Goal: Information Seeking & Learning: Learn about a topic

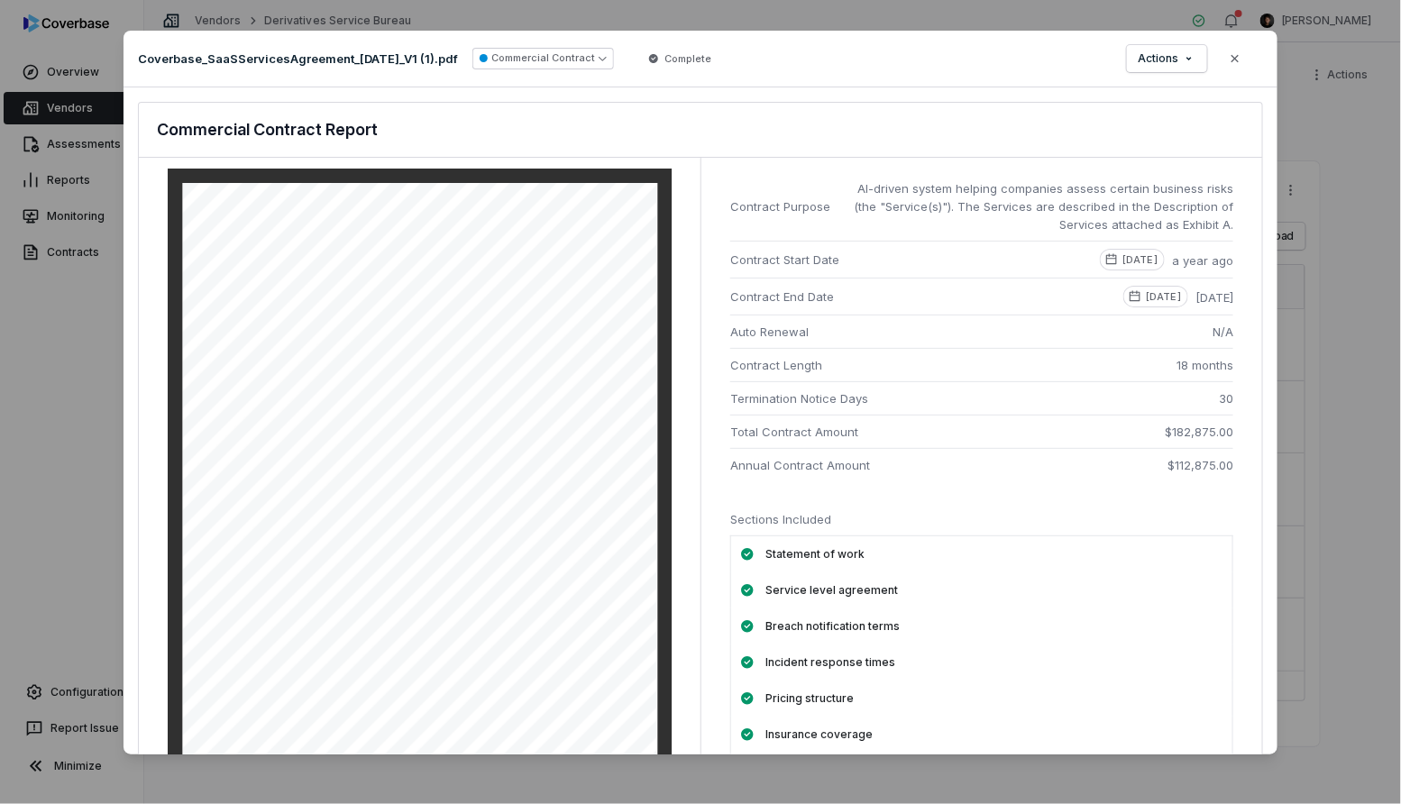
click at [94, 333] on div "Document Preview Coverbase_SaaSServicesAgreement_[DATE]_V1 (1).pdf Commercial C…" at bounding box center [700, 402] width 1401 height 804
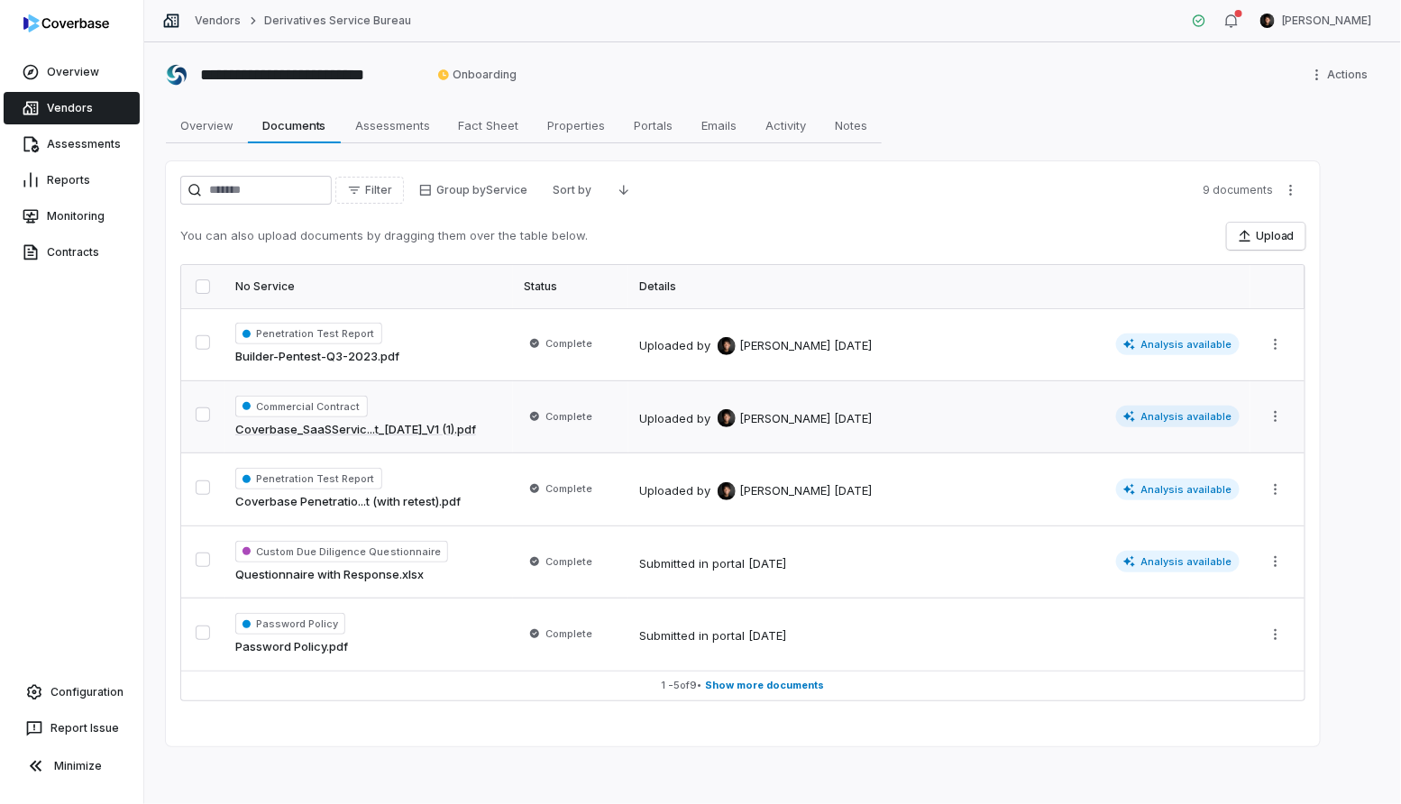
click at [327, 405] on span "Commercial Contract" at bounding box center [301, 407] width 132 height 22
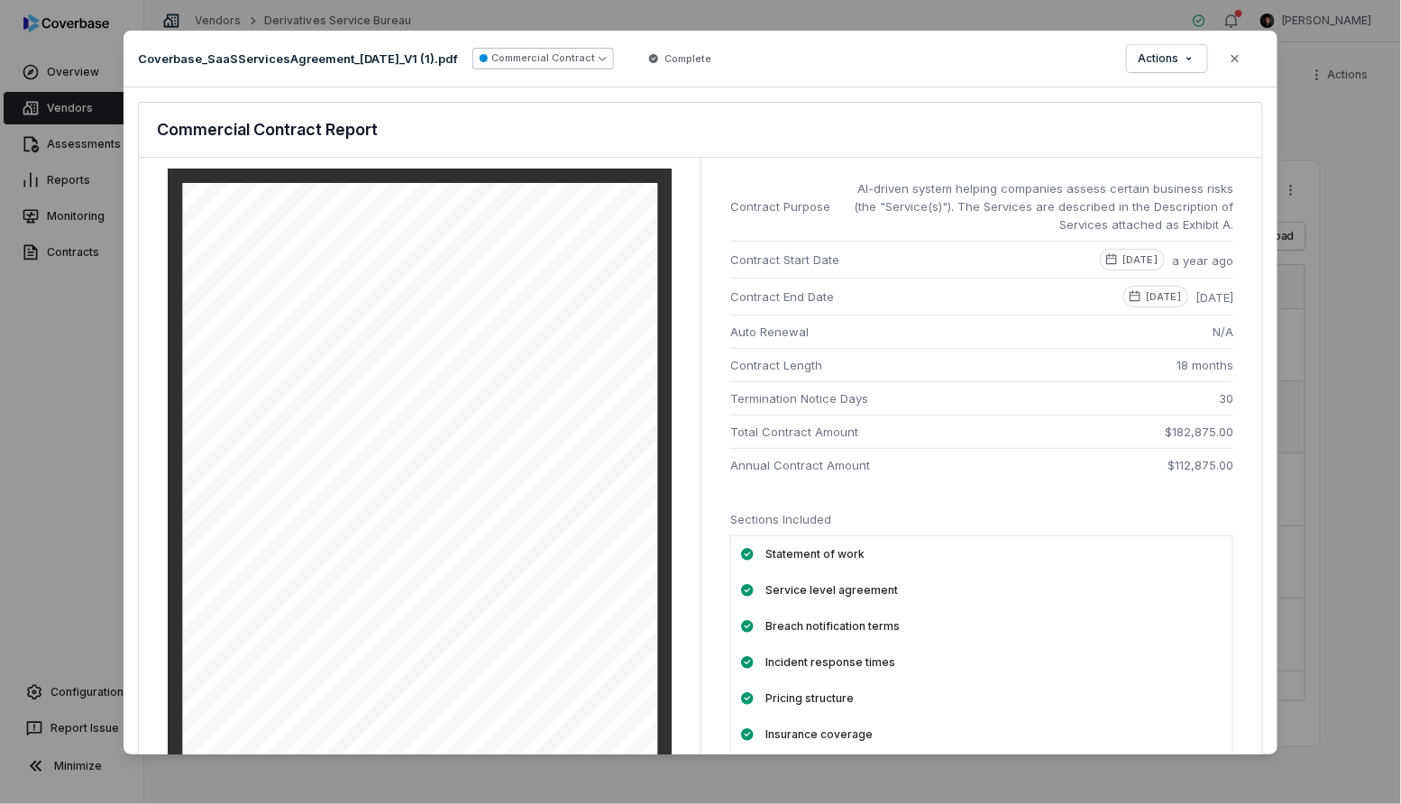
click at [557, 57] on button "Commercial Contract" at bounding box center [543, 59] width 142 height 22
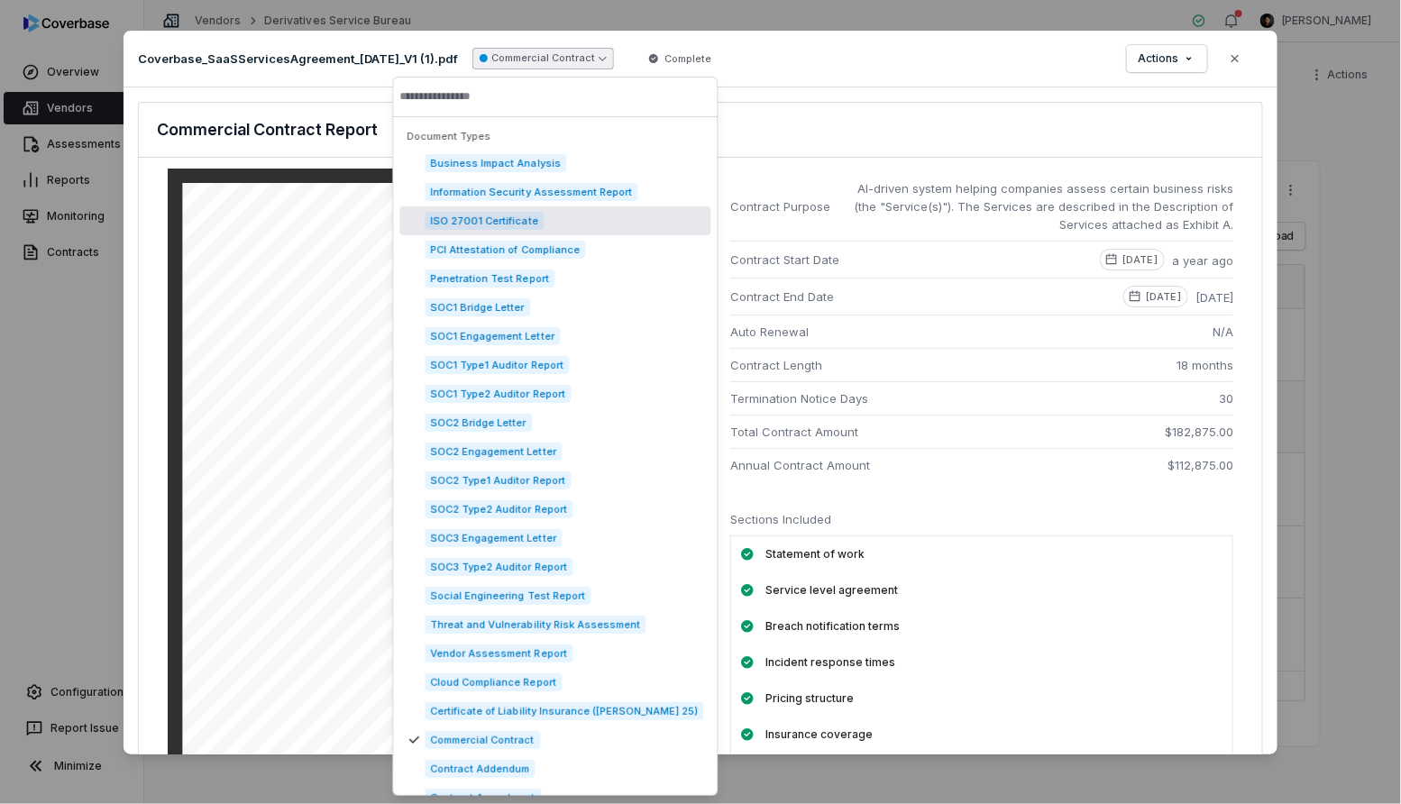
click at [869, 121] on div "Commercial Contract Report" at bounding box center [700, 130] width 1123 height 55
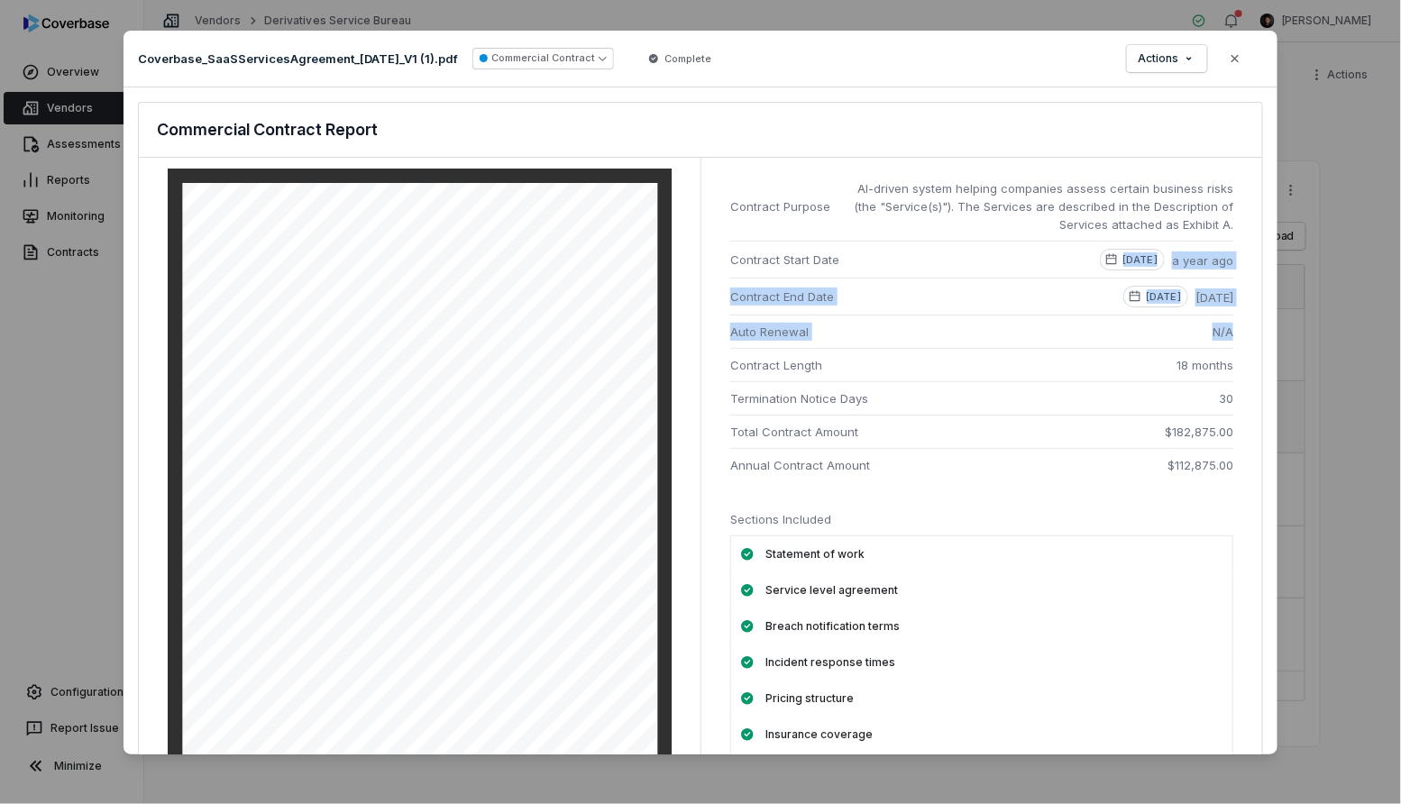
drag, startPoint x: 1046, startPoint y: 258, endPoint x: 1233, endPoint y: 338, distance: 203.1
click at [1233, 338] on div "Contract Purpose AI-driven system helping companies assess certain business ris…" at bounding box center [981, 481] width 562 height 646
click at [1225, 335] on div "N/A" at bounding box center [1222, 332] width 21 height 18
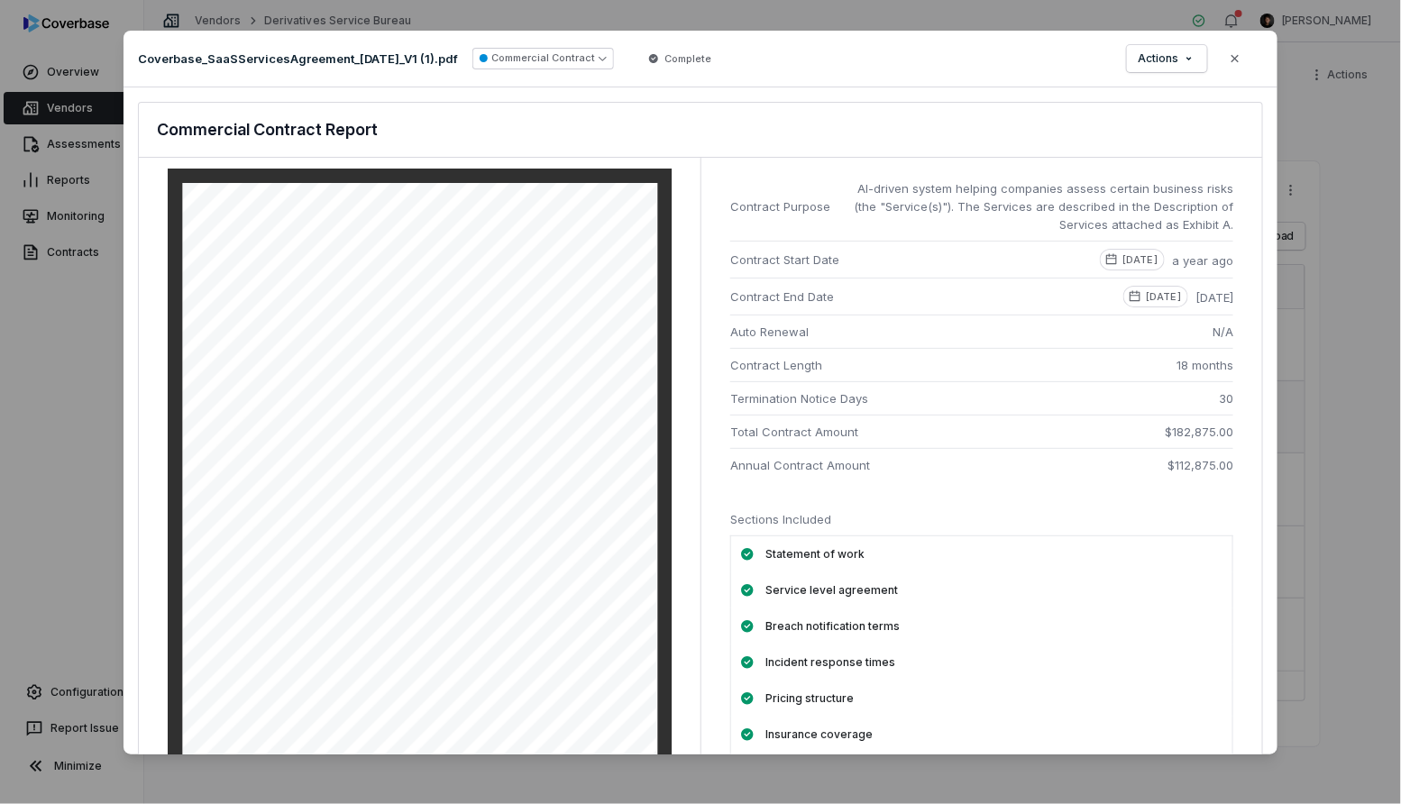
click at [1194, 363] on span "18 months" at bounding box center [1204, 365] width 57 height 18
click at [1219, 400] on span "30" at bounding box center [1226, 398] width 14 height 18
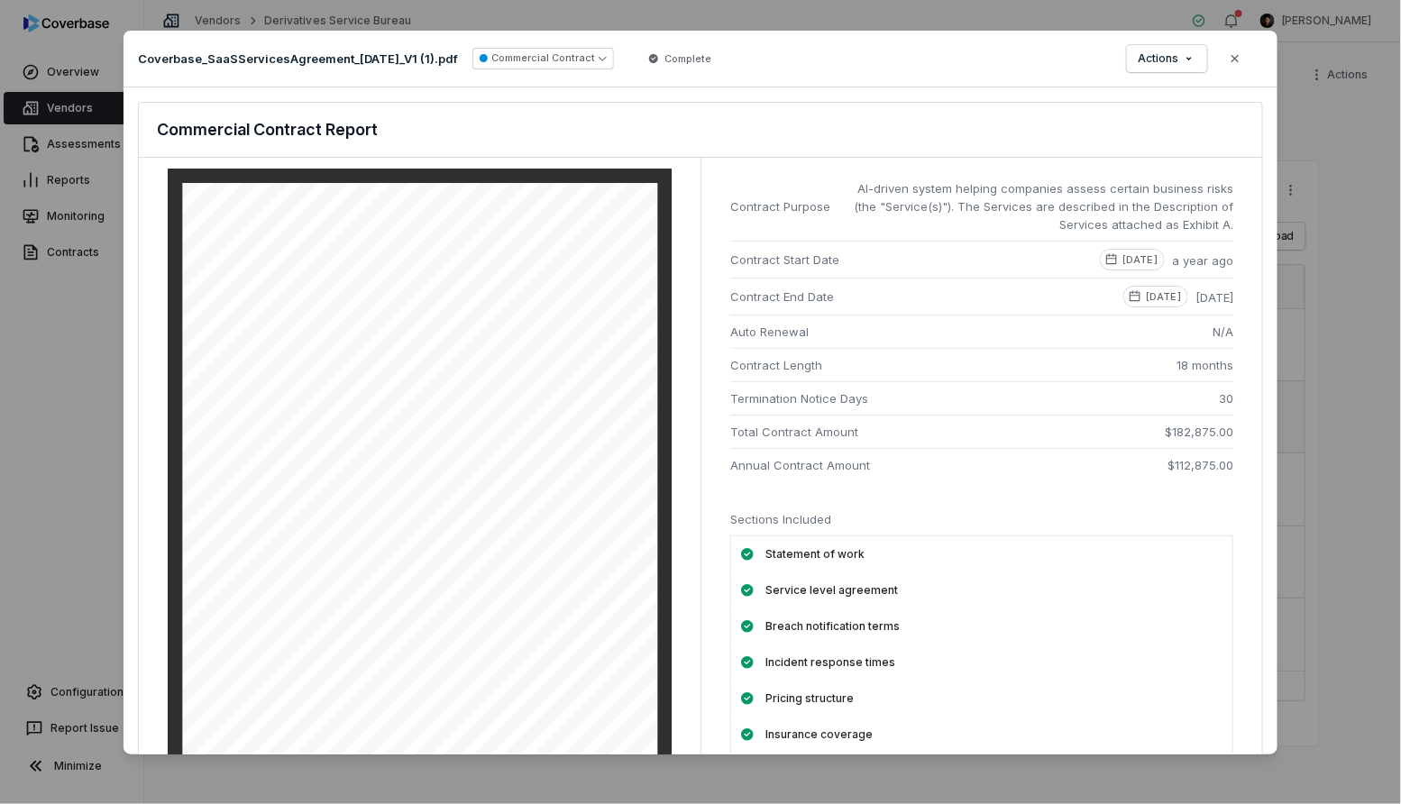
click at [1185, 417] on li "Total Contract Amount $182,875.00" at bounding box center [981, 431] width 503 height 33
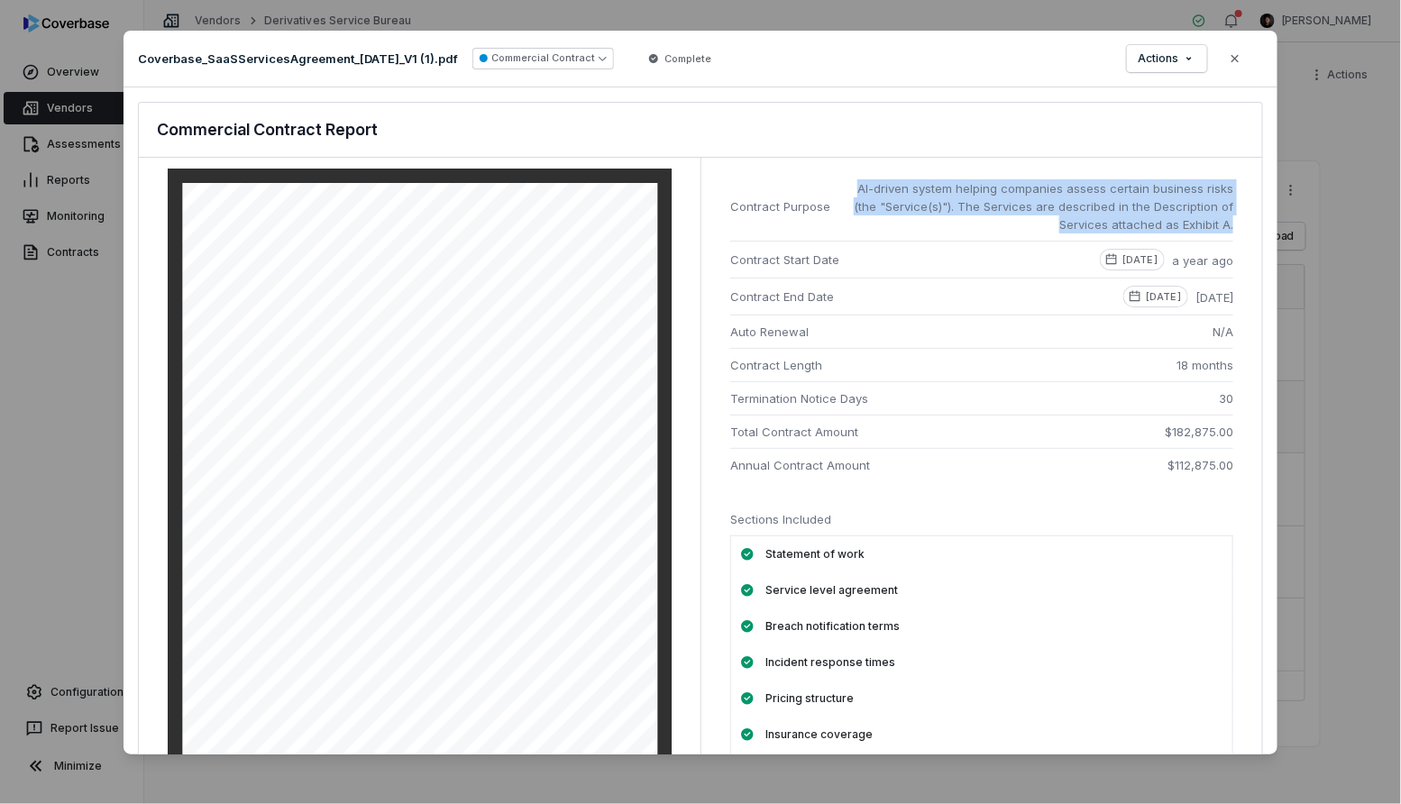
drag, startPoint x: 860, startPoint y: 189, endPoint x: 1244, endPoint y: 230, distance: 386.1
click at [1244, 230] on div "Contract Purpose AI-driven system helping companies assess certain business ris…" at bounding box center [981, 481] width 562 height 646
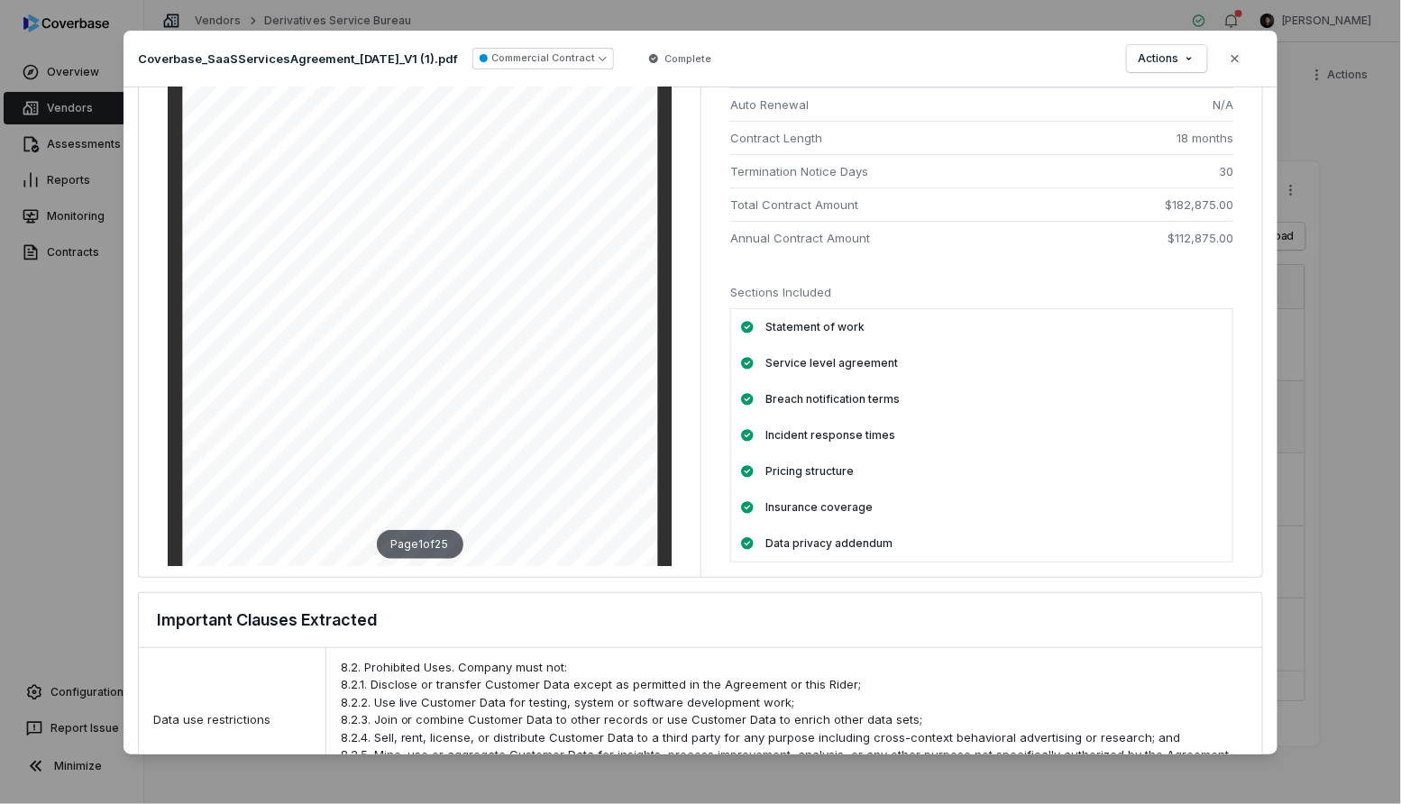
scroll to position [279, 0]
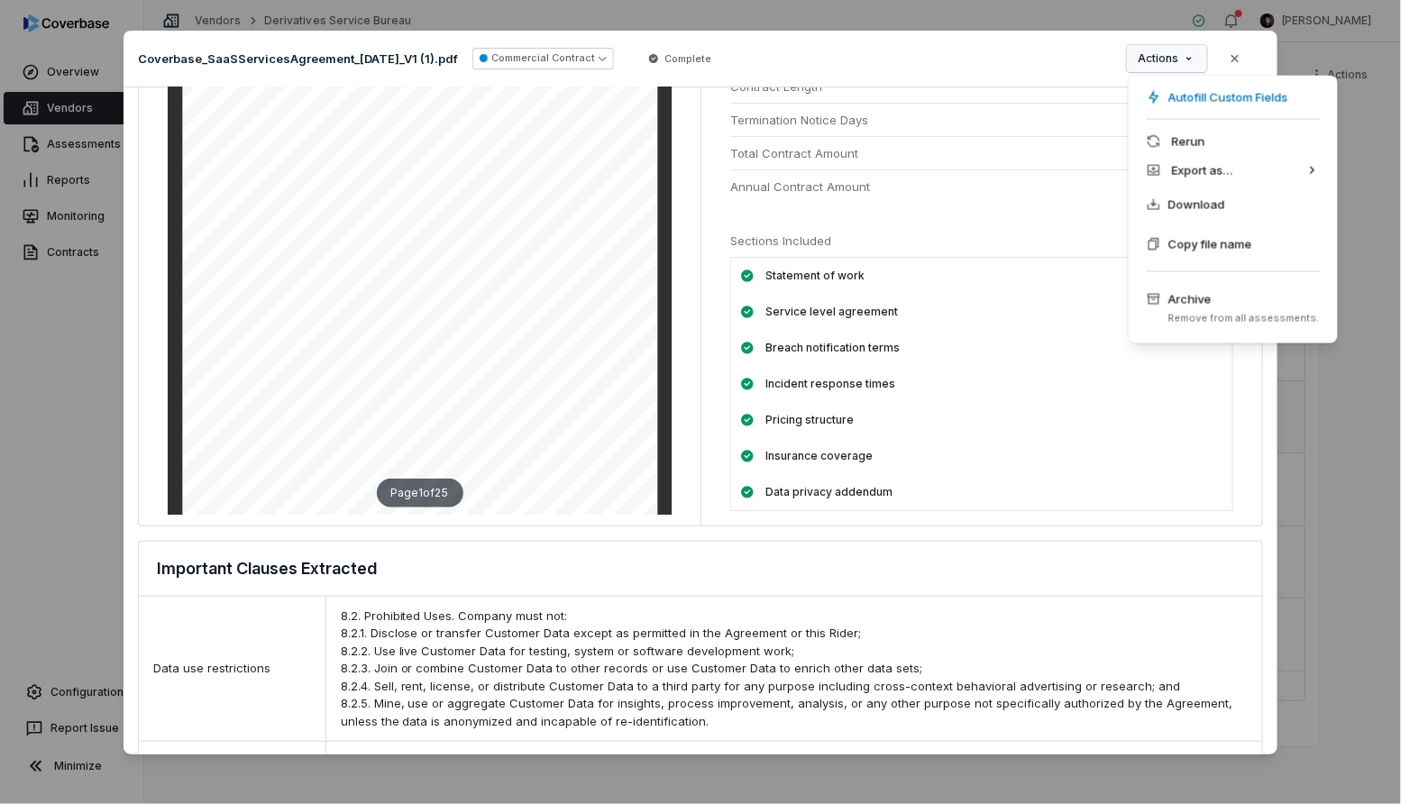
click at [1164, 57] on div "Document Preview Coverbase_SaaSServicesAgreement_[DATE]_V1 (1).pdf Commercial C…" at bounding box center [700, 402] width 1401 height 800
click at [1359, 110] on div "Document Preview Coverbase_SaaSServicesAgreement_[DATE]_V1 (1).pdf Commercial C…" at bounding box center [700, 402] width 1401 height 800
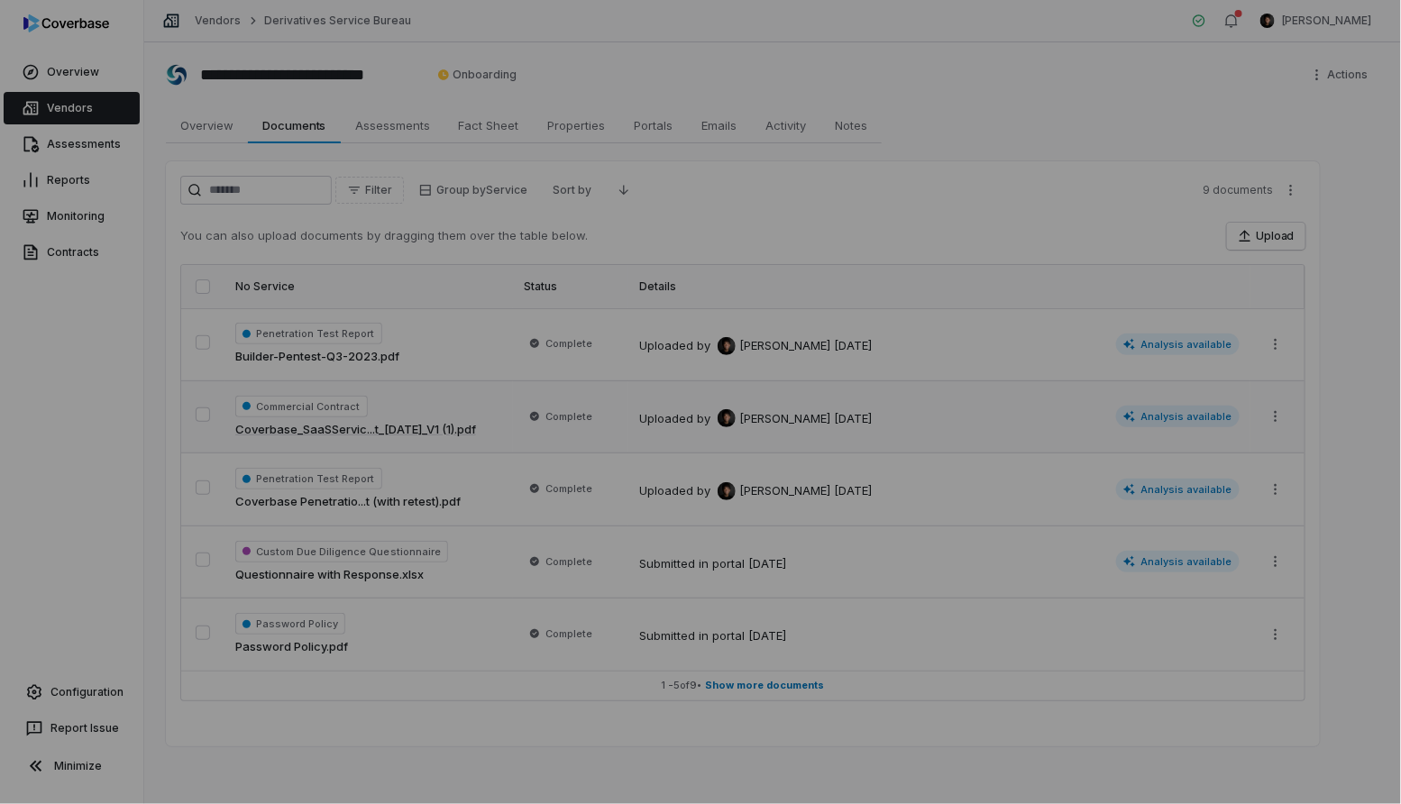
click at [1322, 27] on div "Document Preview" at bounding box center [700, 402] width 1401 height 804
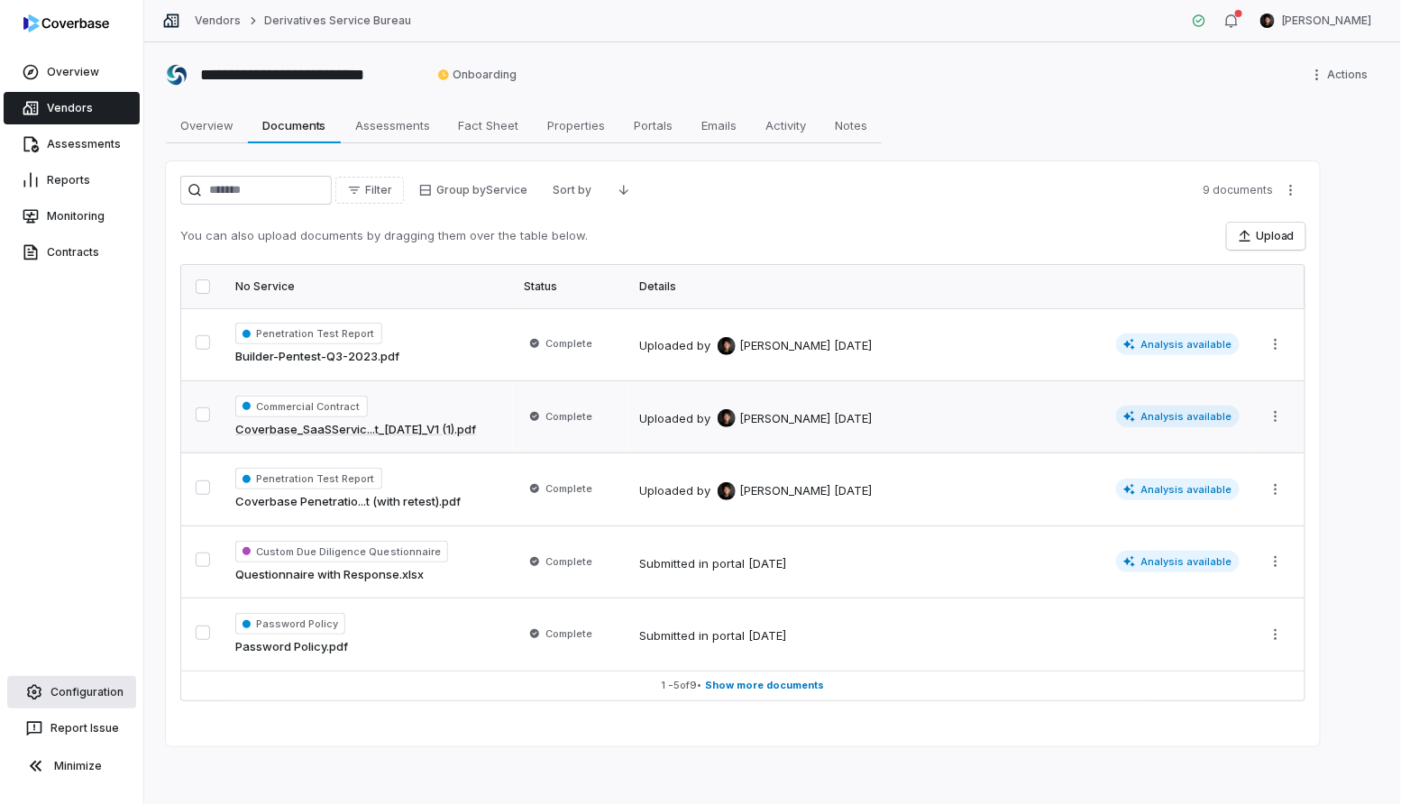
click at [75, 689] on link "Configuration" at bounding box center [71, 692] width 129 height 32
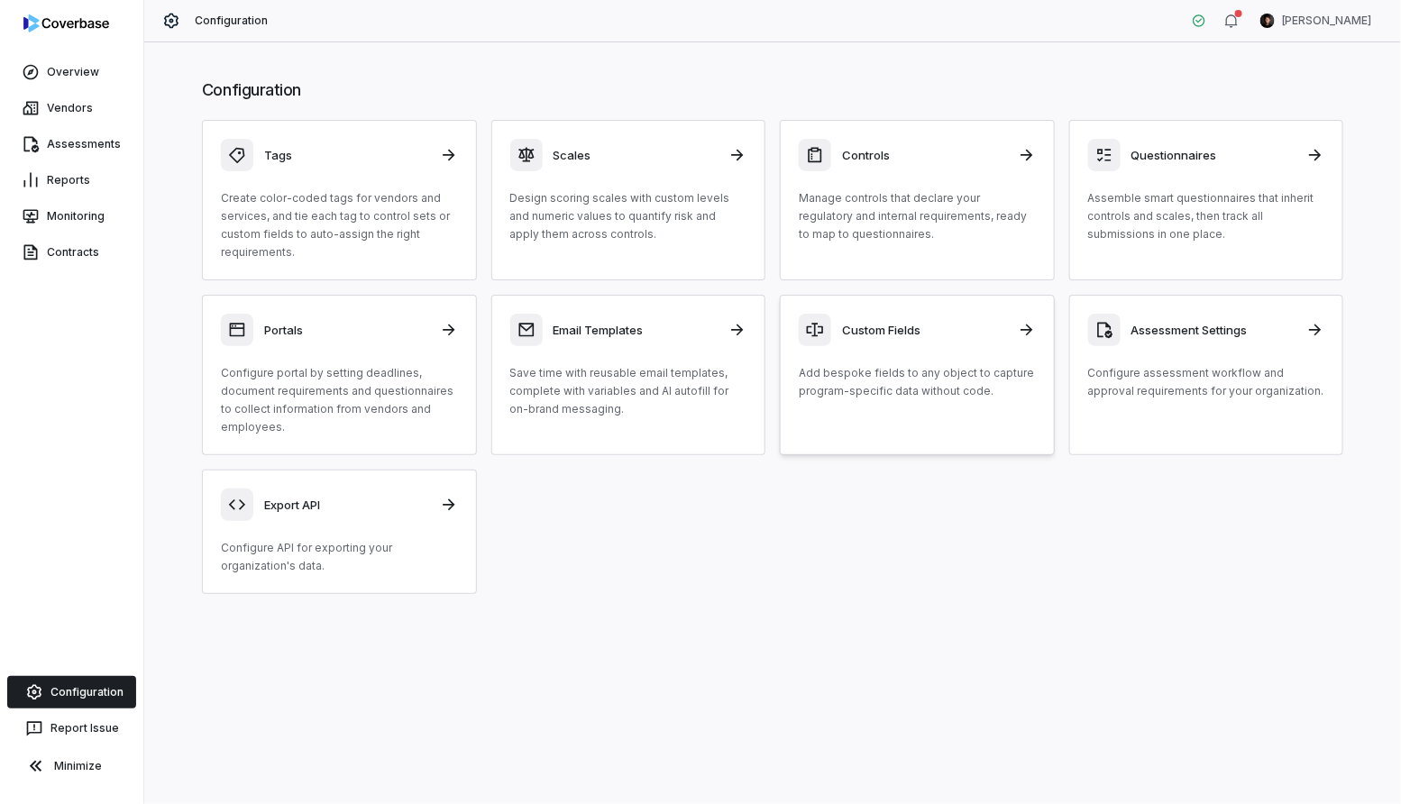
click at [1013, 352] on div "Custom Fields Add bespoke fields to any object to capture program-specific data…" at bounding box center [917, 357] width 237 height 87
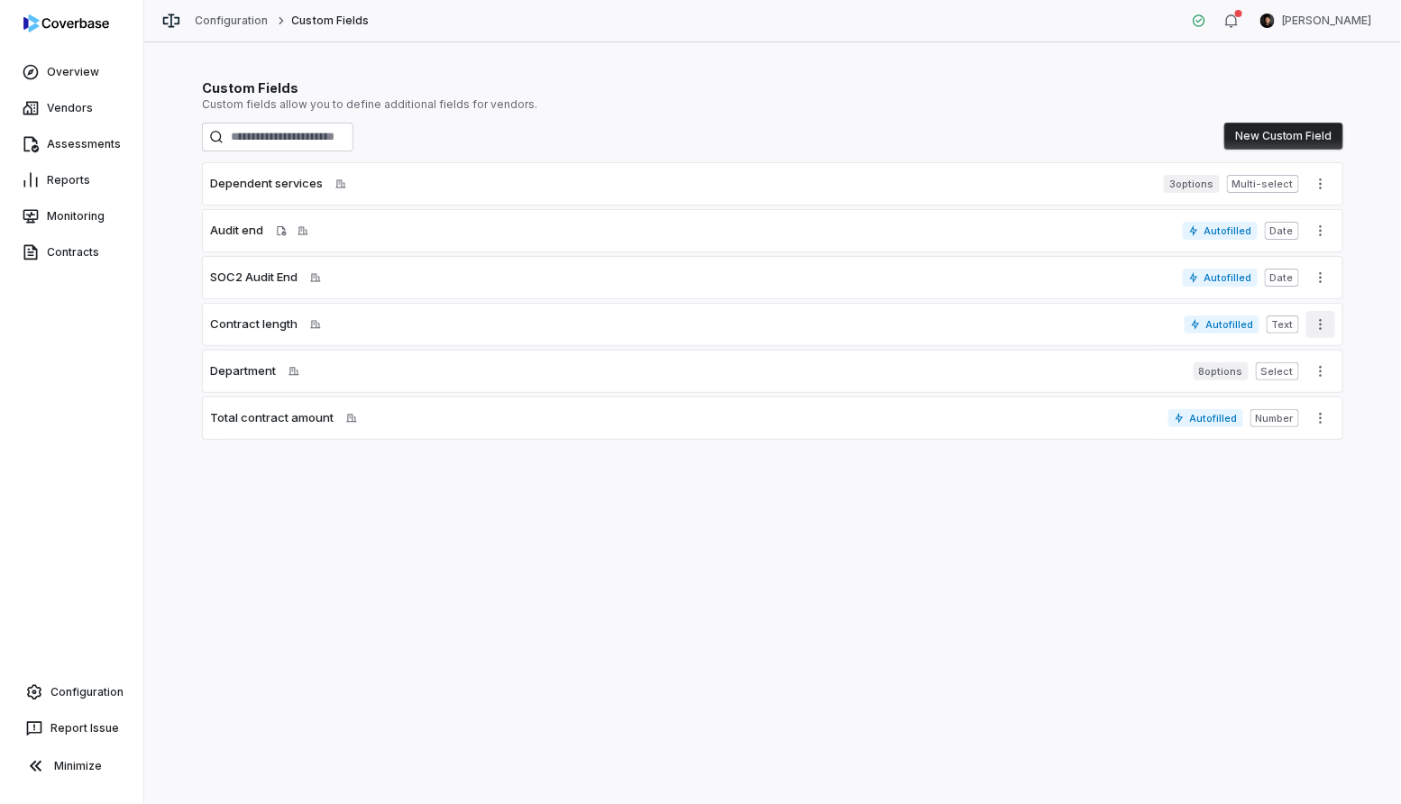
click at [1315, 324] on icon "More actions" at bounding box center [1320, 324] width 14 height 14
click at [1308, 354] on div "Edit" at bounding box center [1326, 362] width 115 height 29
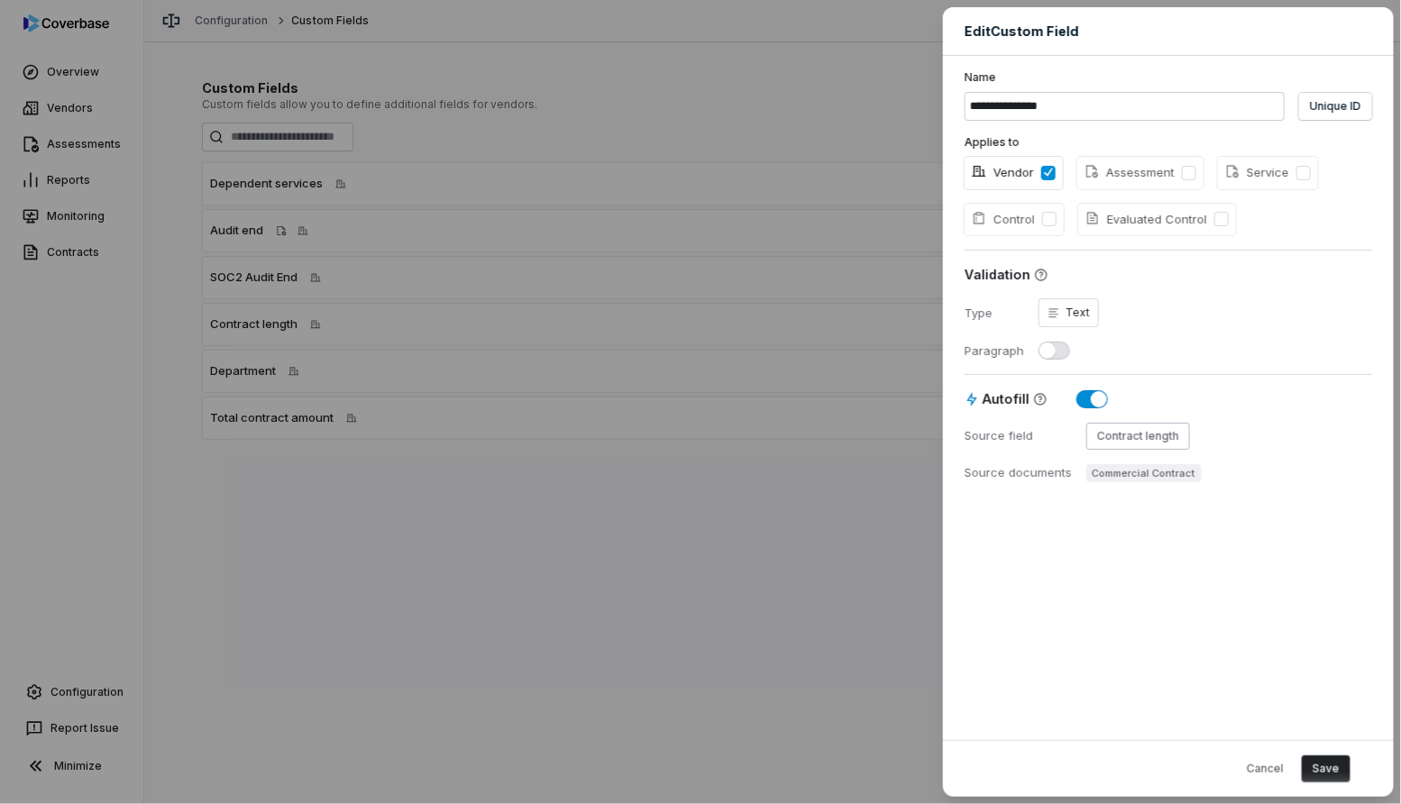
click at [1108, 438] on div "Contract length" at bounding box center [1138, 436] width 82 height 14
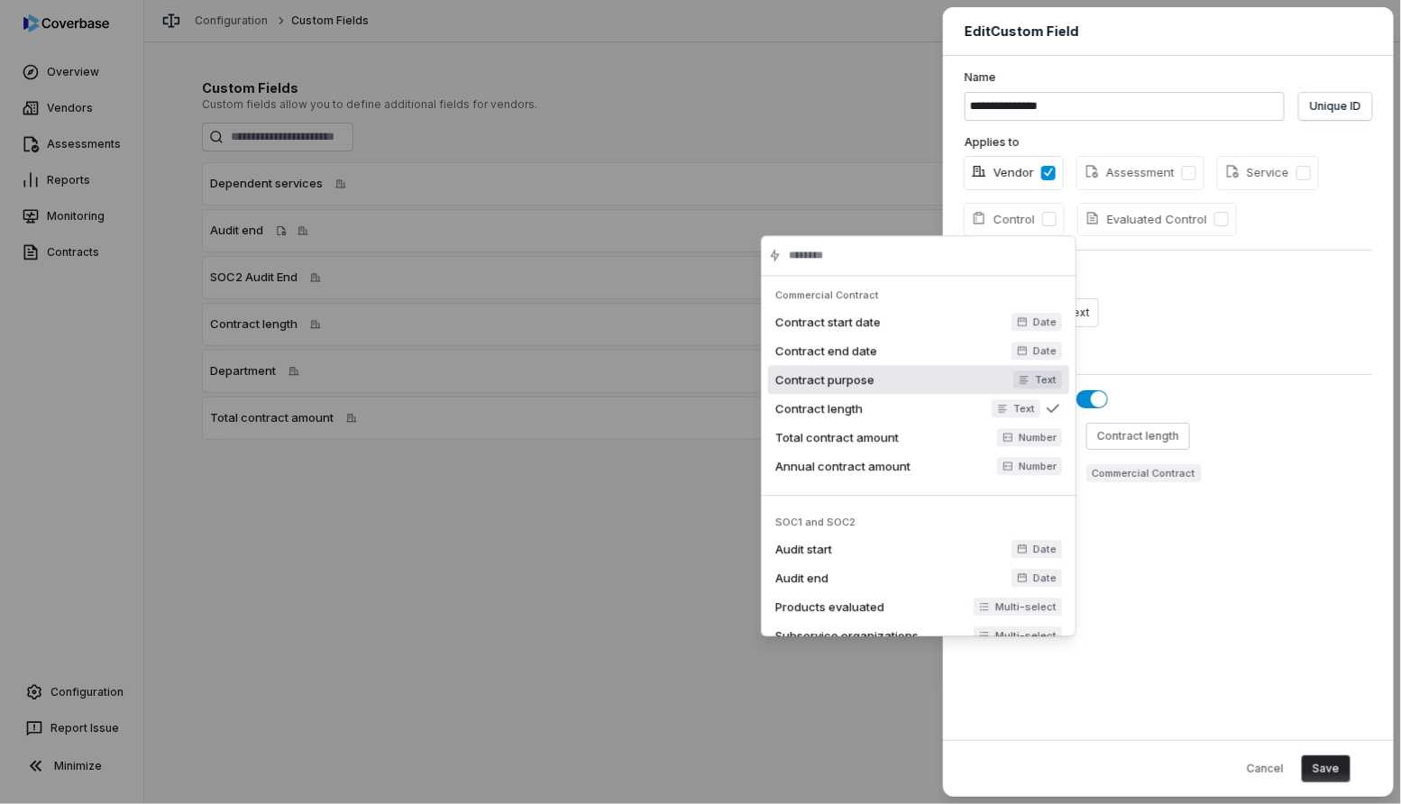
click at [1161, 552] on div "**********" at bounding box center [1168, 398] width 451 height 684
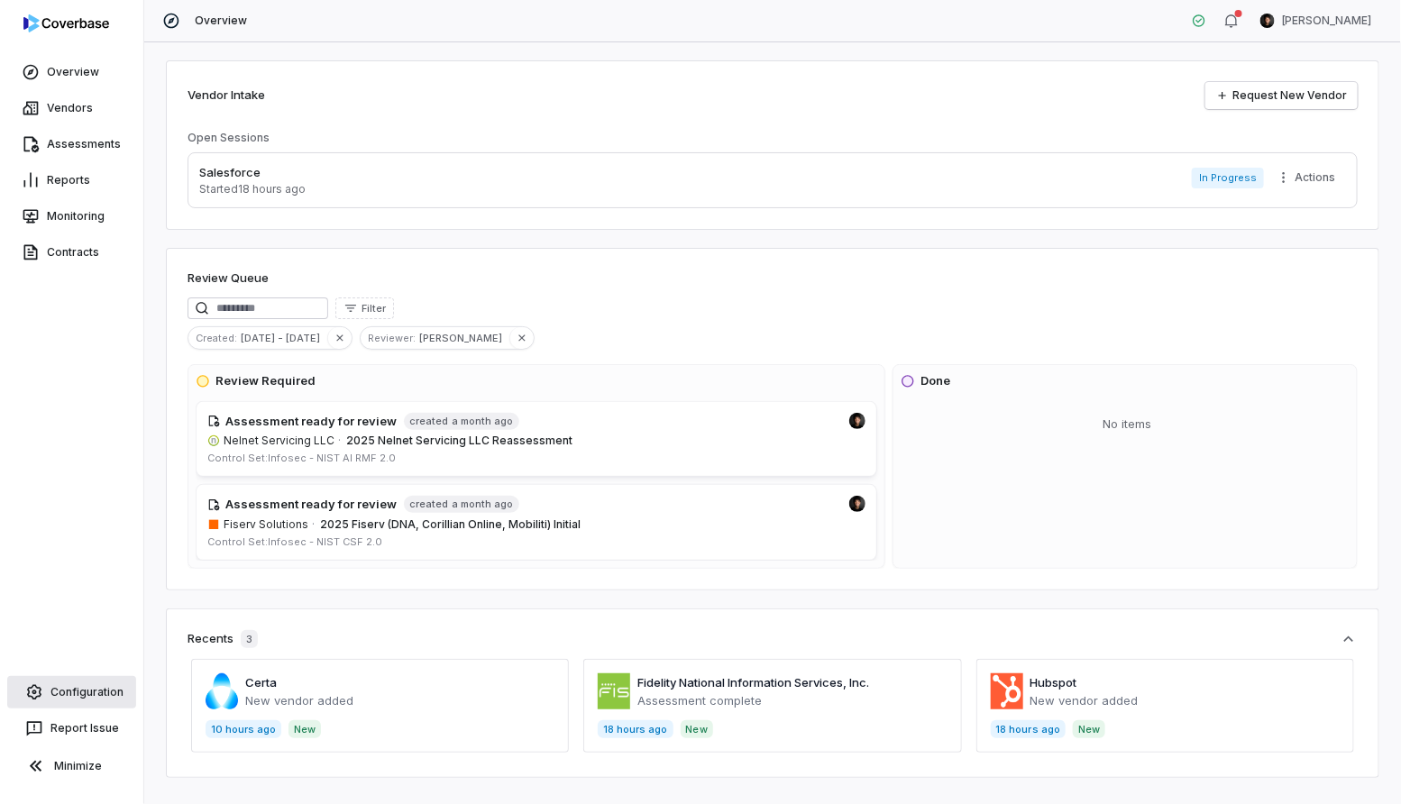
click at [70, 692] on link "Configuration" at bounding box center [71, 692] width 129 height 32
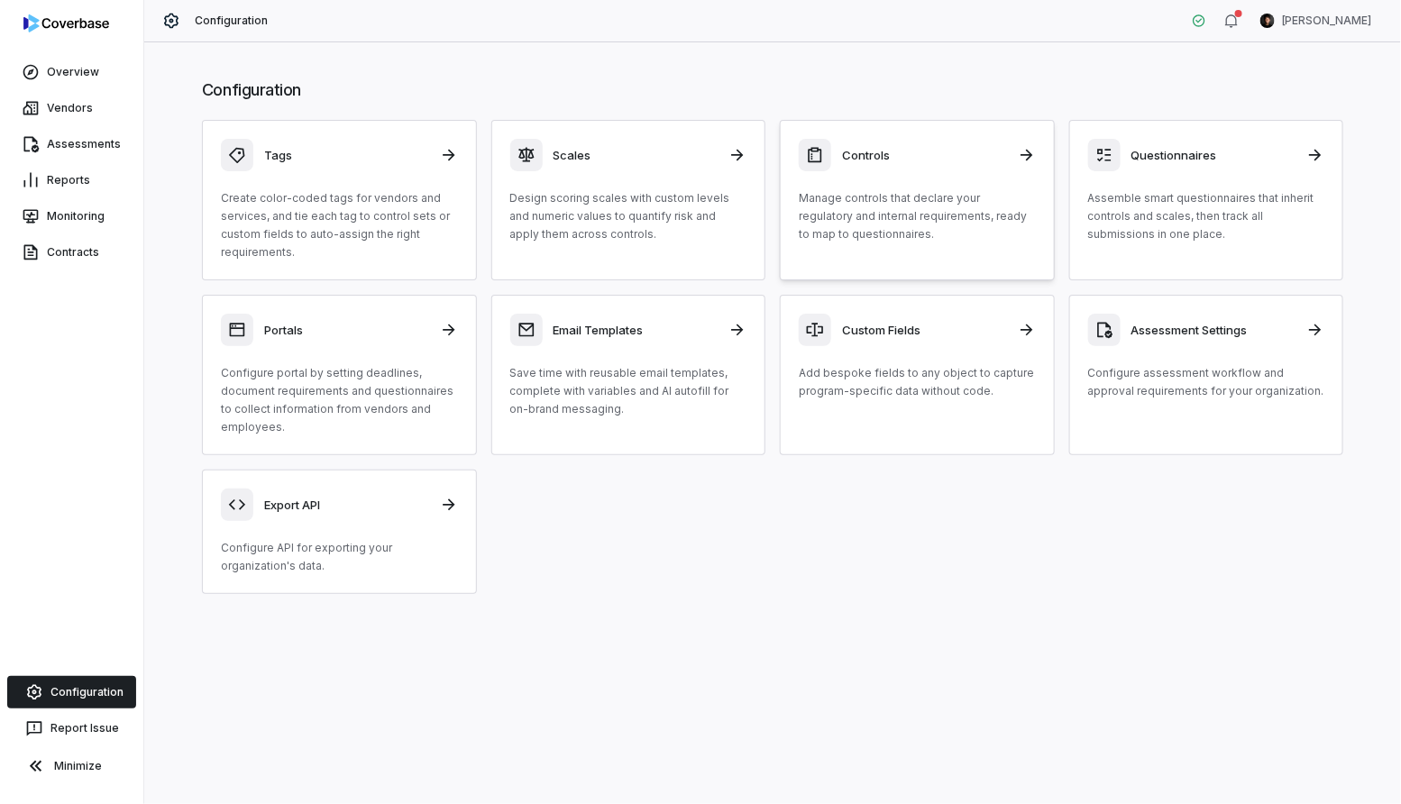
click at [906, 230] on p "Manage controls that declare your regulatory and internal requirements, ready t…" at bounding box center [917, 216] width 237 height 54
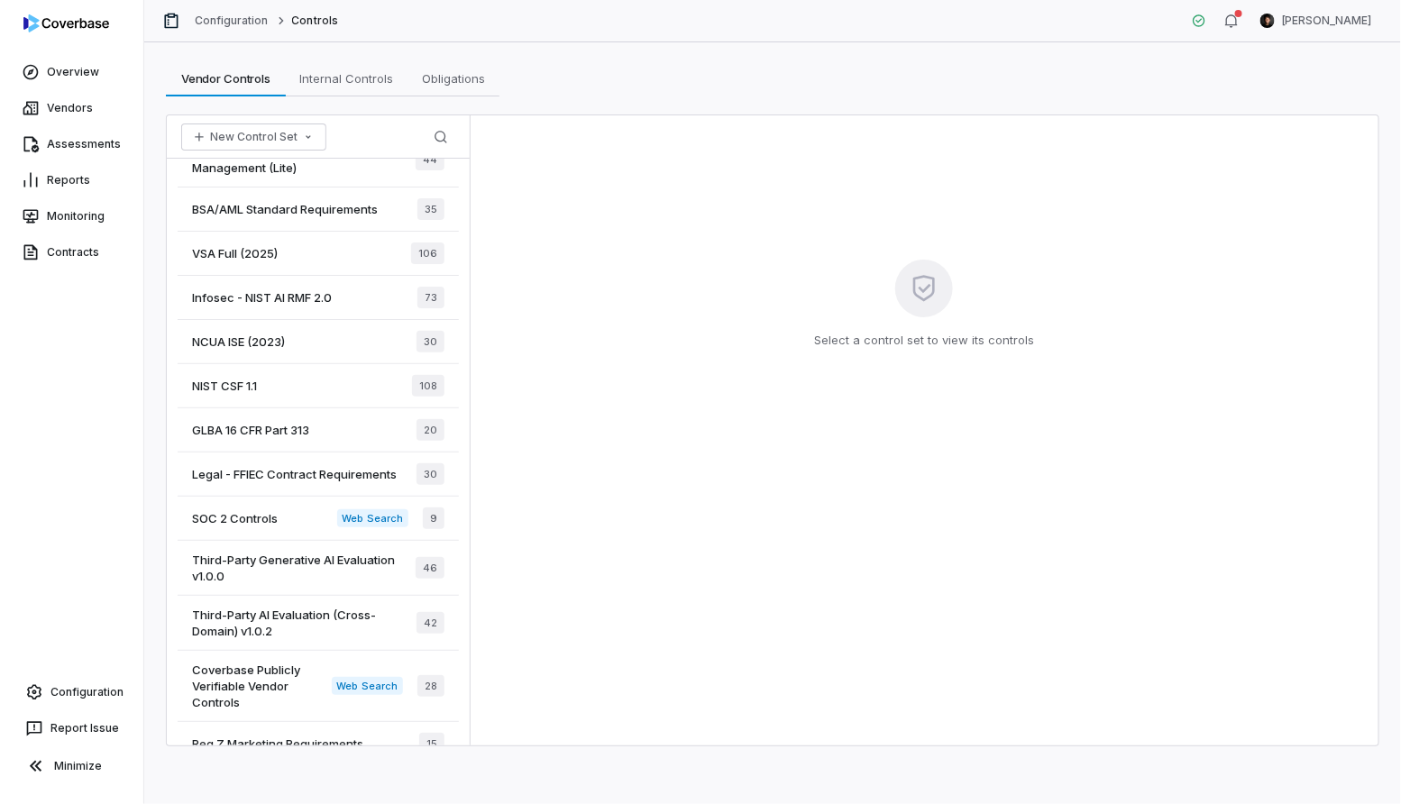
scroll to position [365, 0]
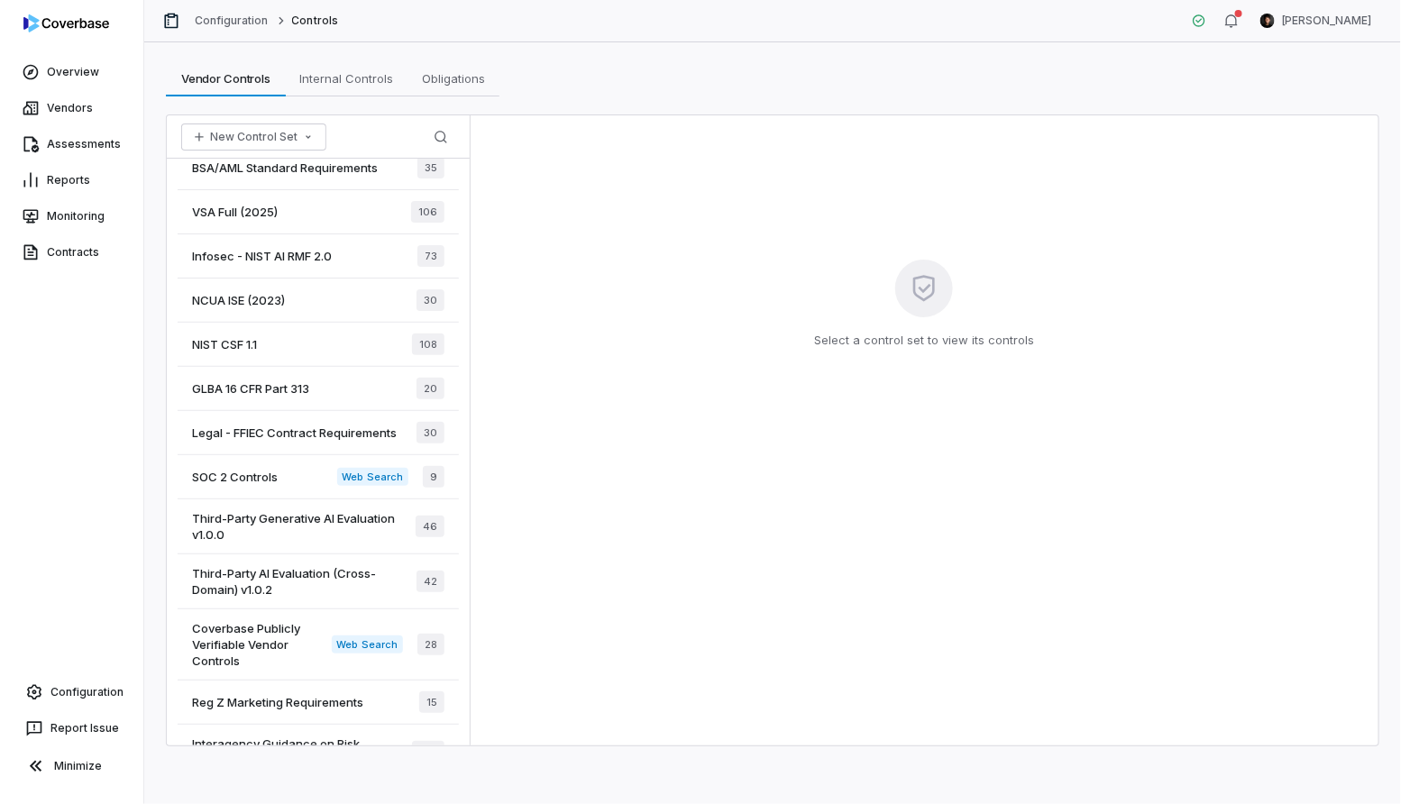
click at [333, 425] on span "Legal - FFIEC Contract Requirements" at bounding box center [294, 433] width 205 height 16
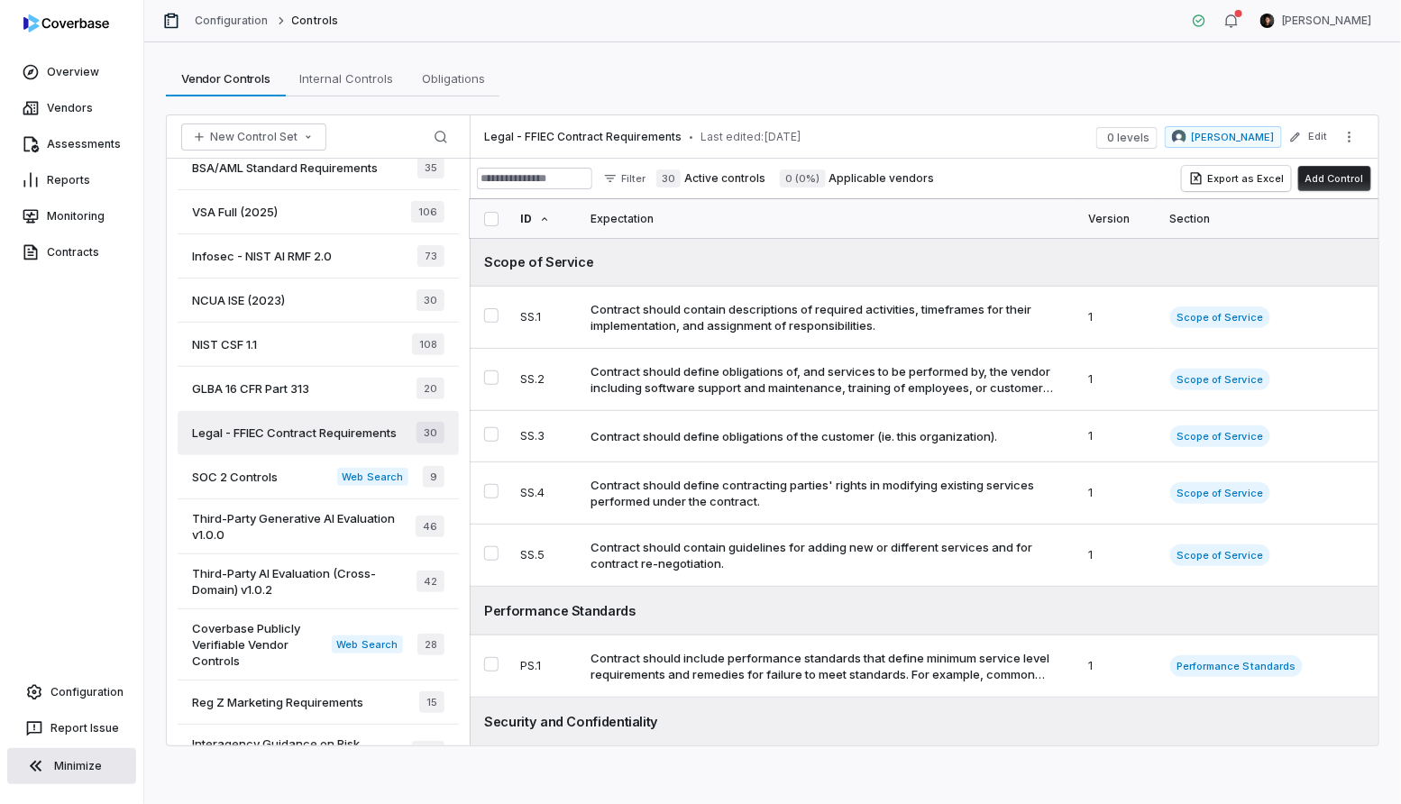
click at [68, 772] on button "Minimize" at bounding box center [71, 766] width 129 height 36
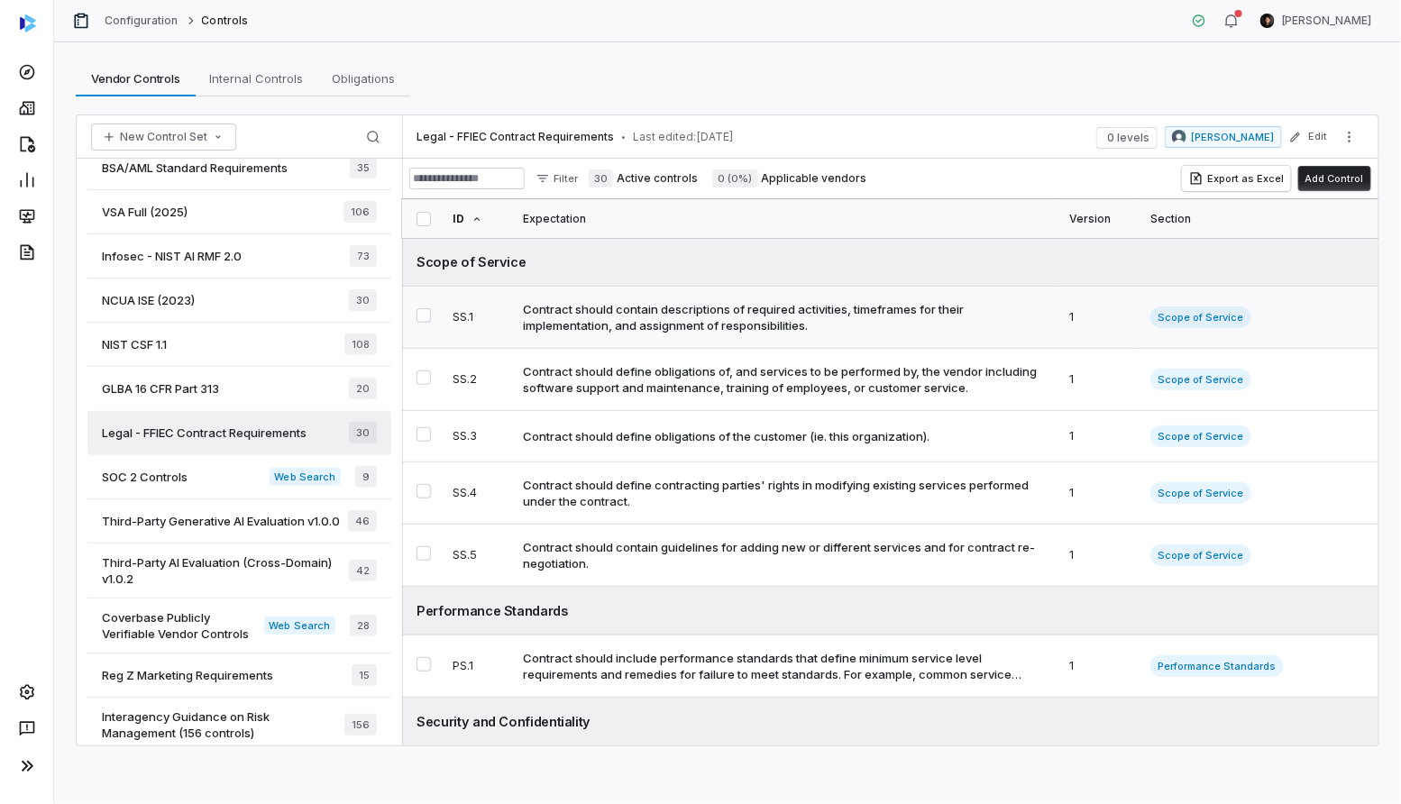
click at [816, 333] on div "Contract should contain descriptions of required activities, timeframes for the…" at bounding box center [781, 317] width 517 height 32
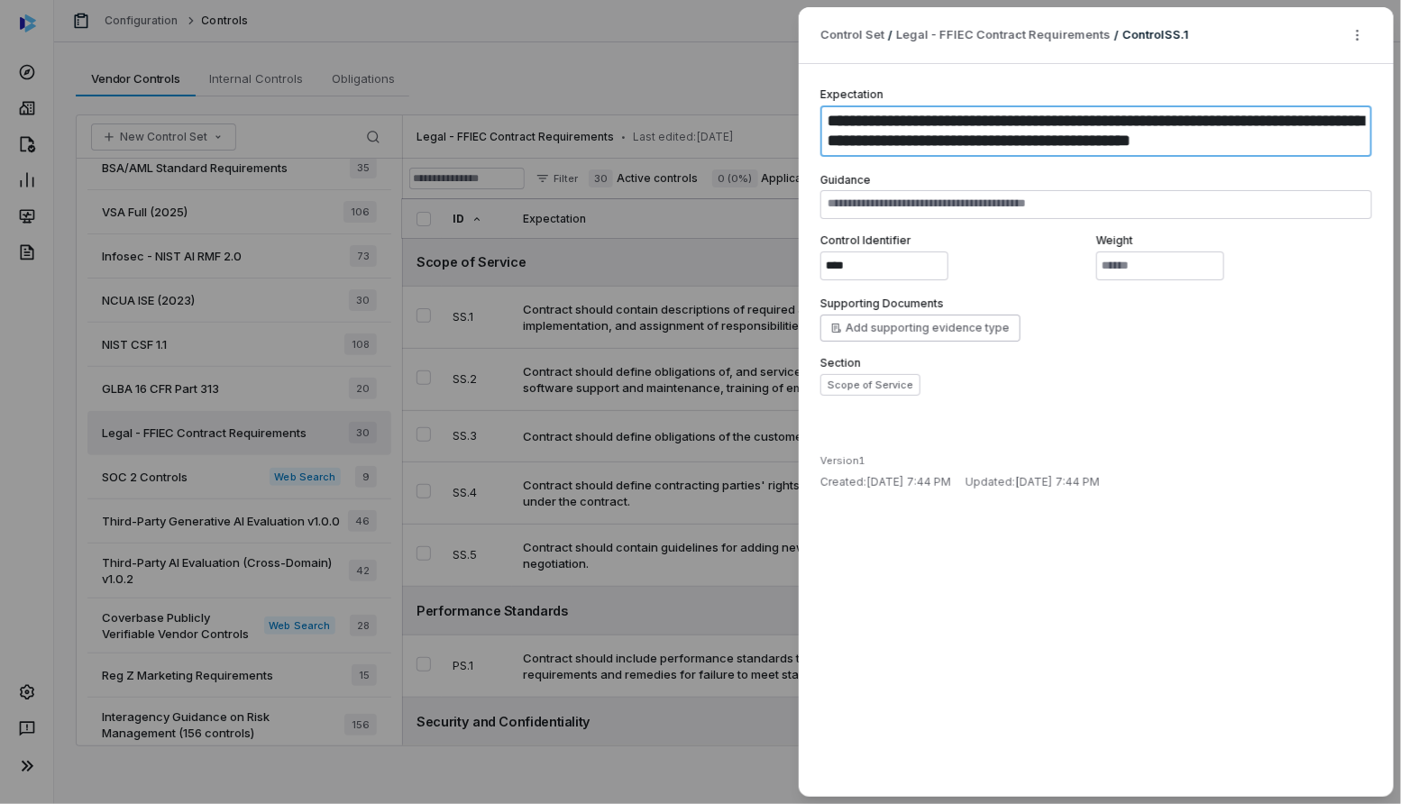
drag, startPoint x: 829, startPoint y: 116, endPoint x: 1279, endPoint y: 142, distance: 450.5
click at [1279, 143] on textarea "**********" at bounding box center [1096, 130] width 552 height 51
click at [679, 320] on div "**********" at bounding box center [700, 402] width 1401 height 804
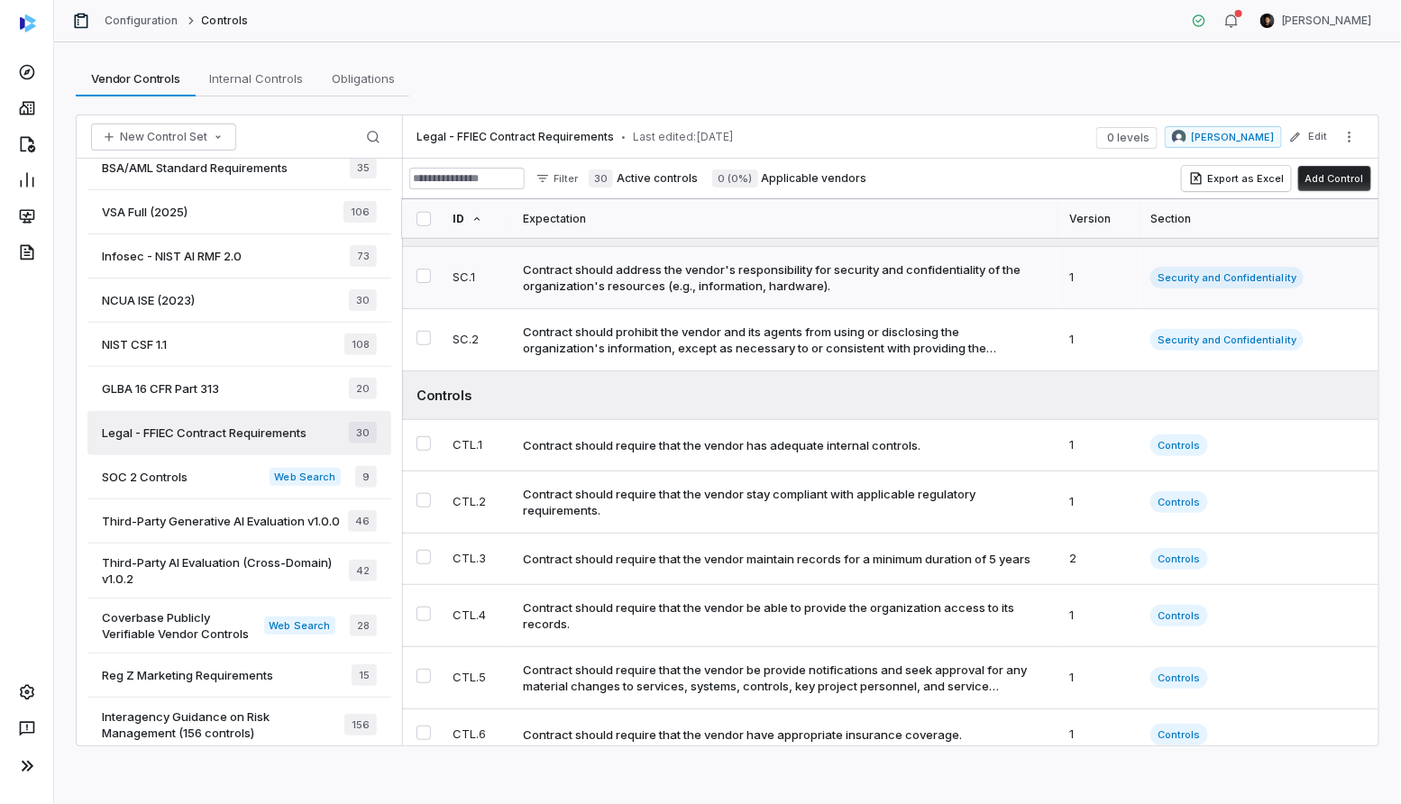
scroll to position [500, 0]
click at [752, 520] on td "Contract should require that the vendor stay compliant with applicable regulato…" at bounding box center [785, 501] width 546 height 62
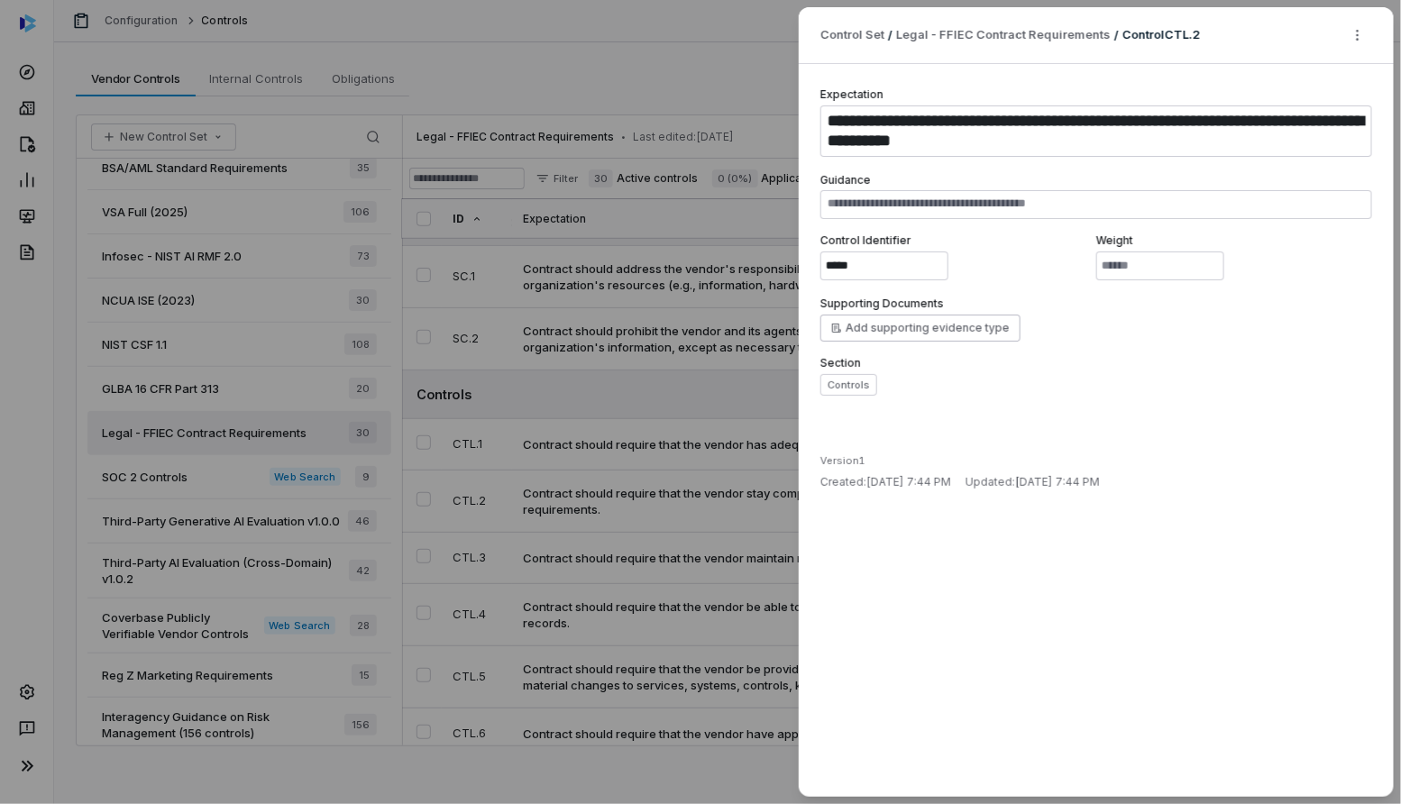
click at [603, 303] on div "**********" at bounding box center [700, 402] width 1401 height 804
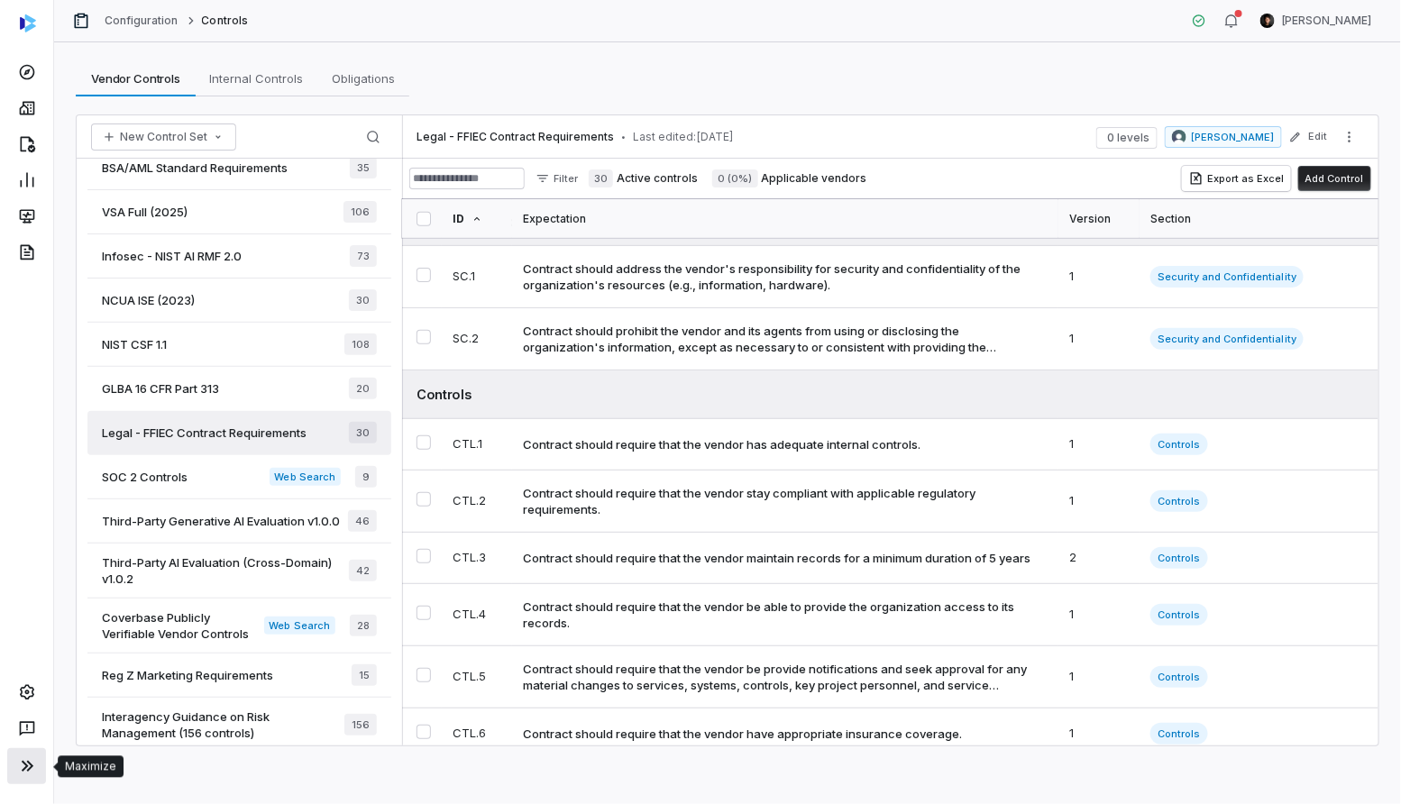
click at [24, 778] on button at bounding box center [26, 766] width 39 height 36
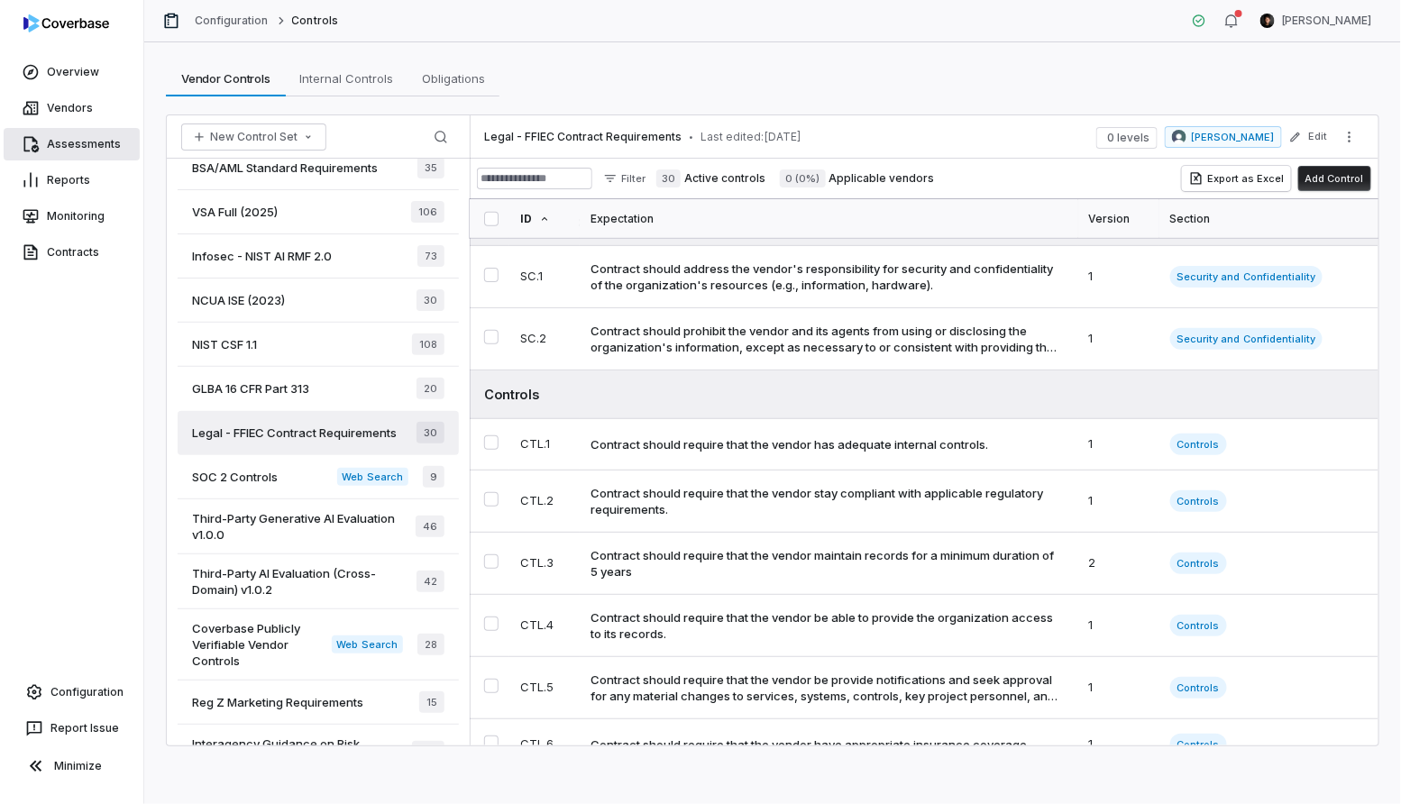
click at [58, 140] on link "Assessments" at bounding box center [72, 144] width 136 height 32
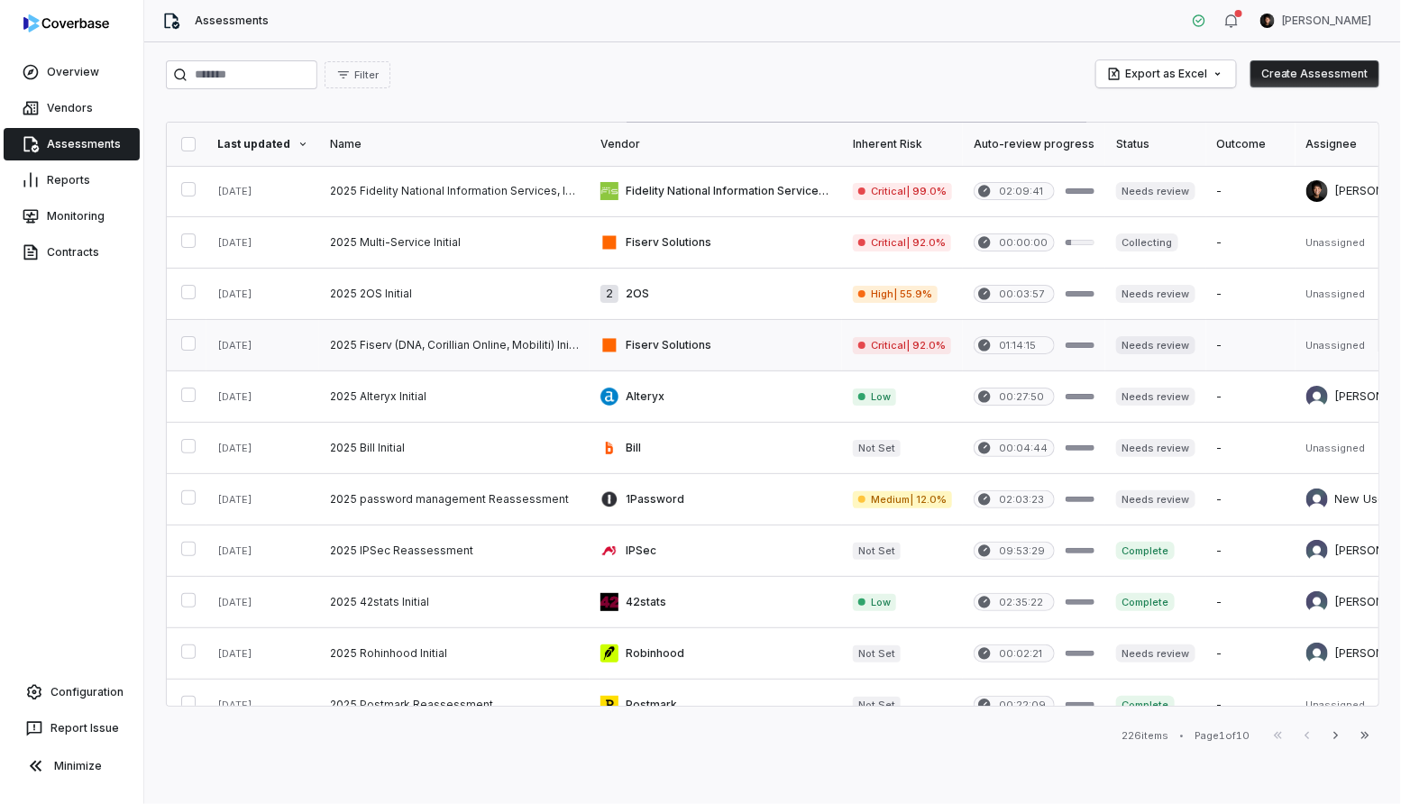
click at [416, 338] on link at bounding box center [454, 345] width 270 height 50
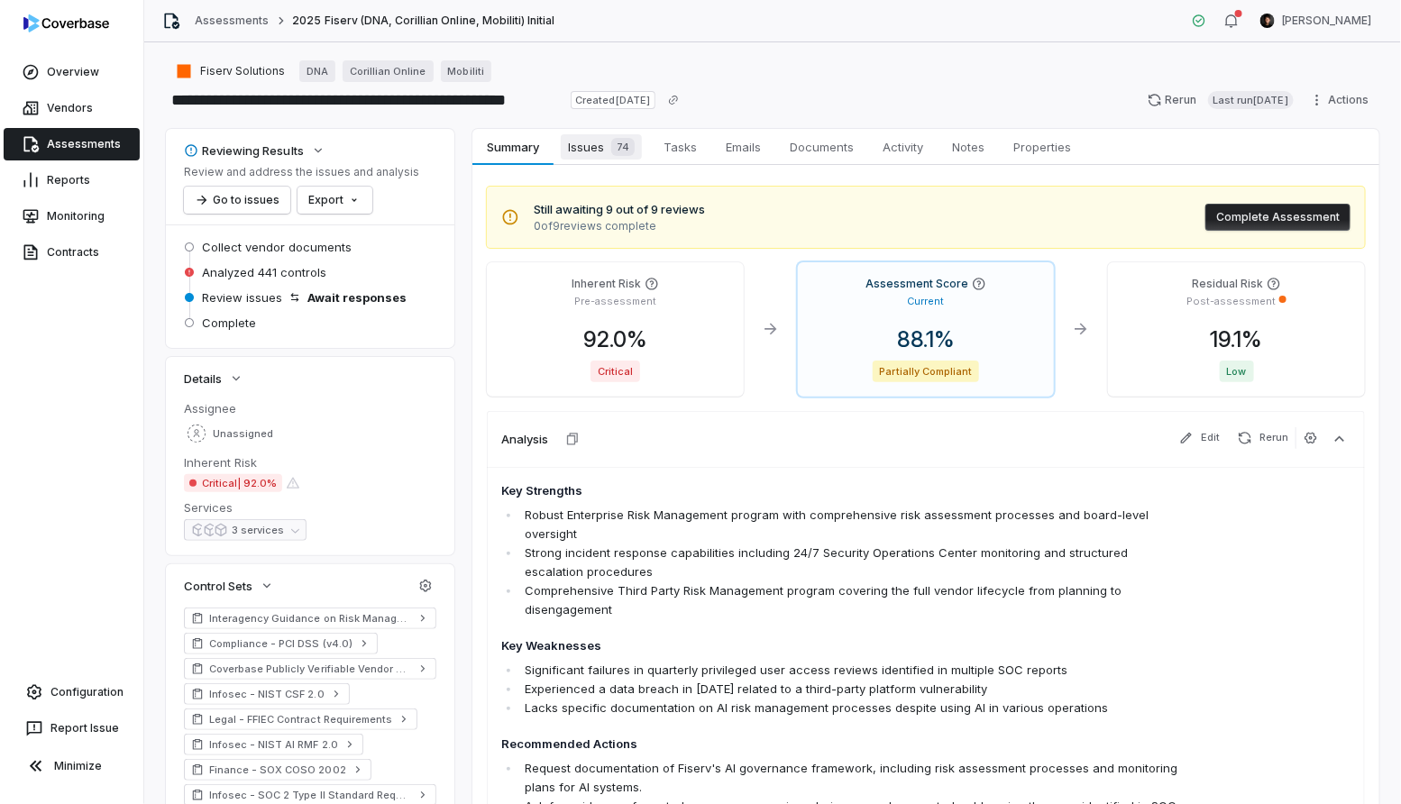
click at [610, 149] on div "74" at bounding box center [619, 147] width 31 height 18
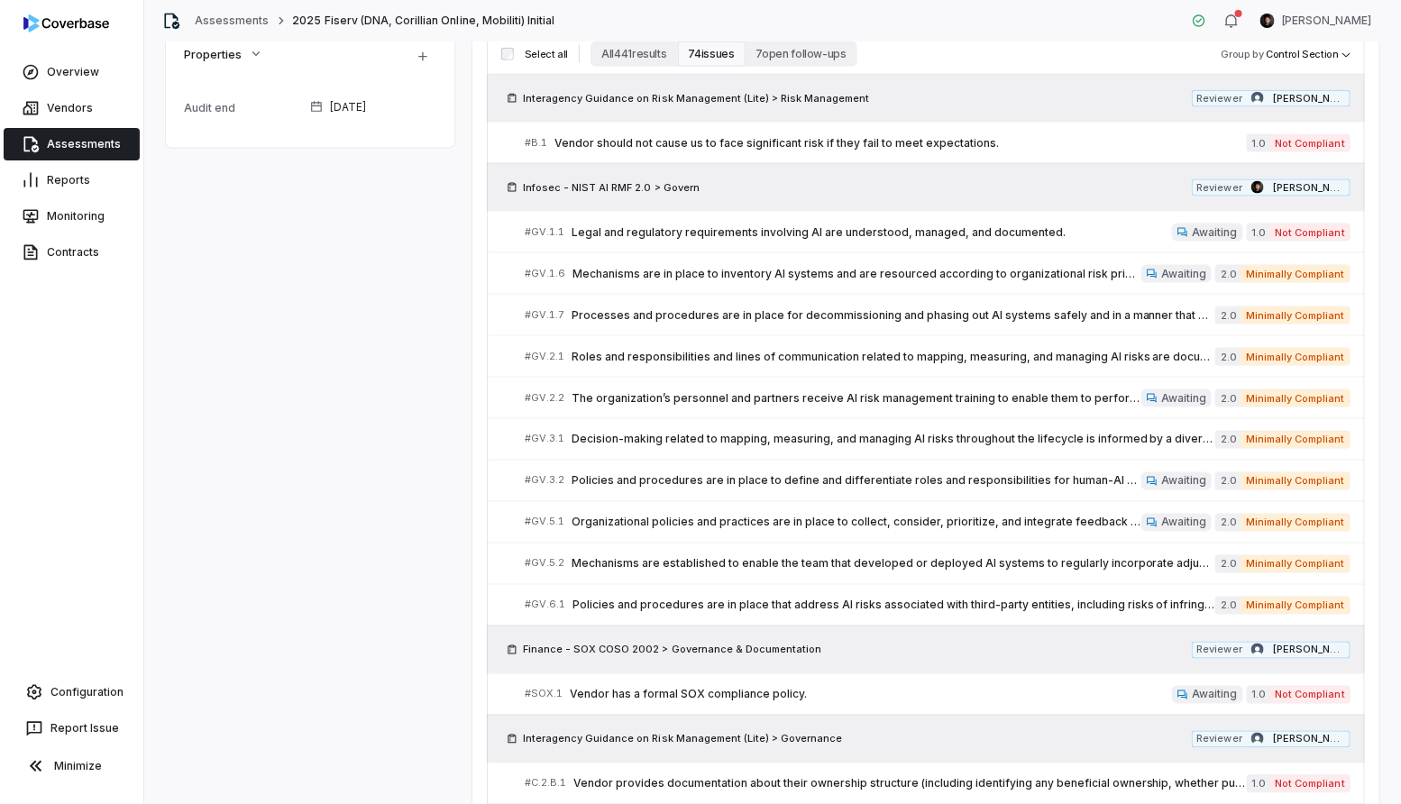
scroll to position [964, 0]
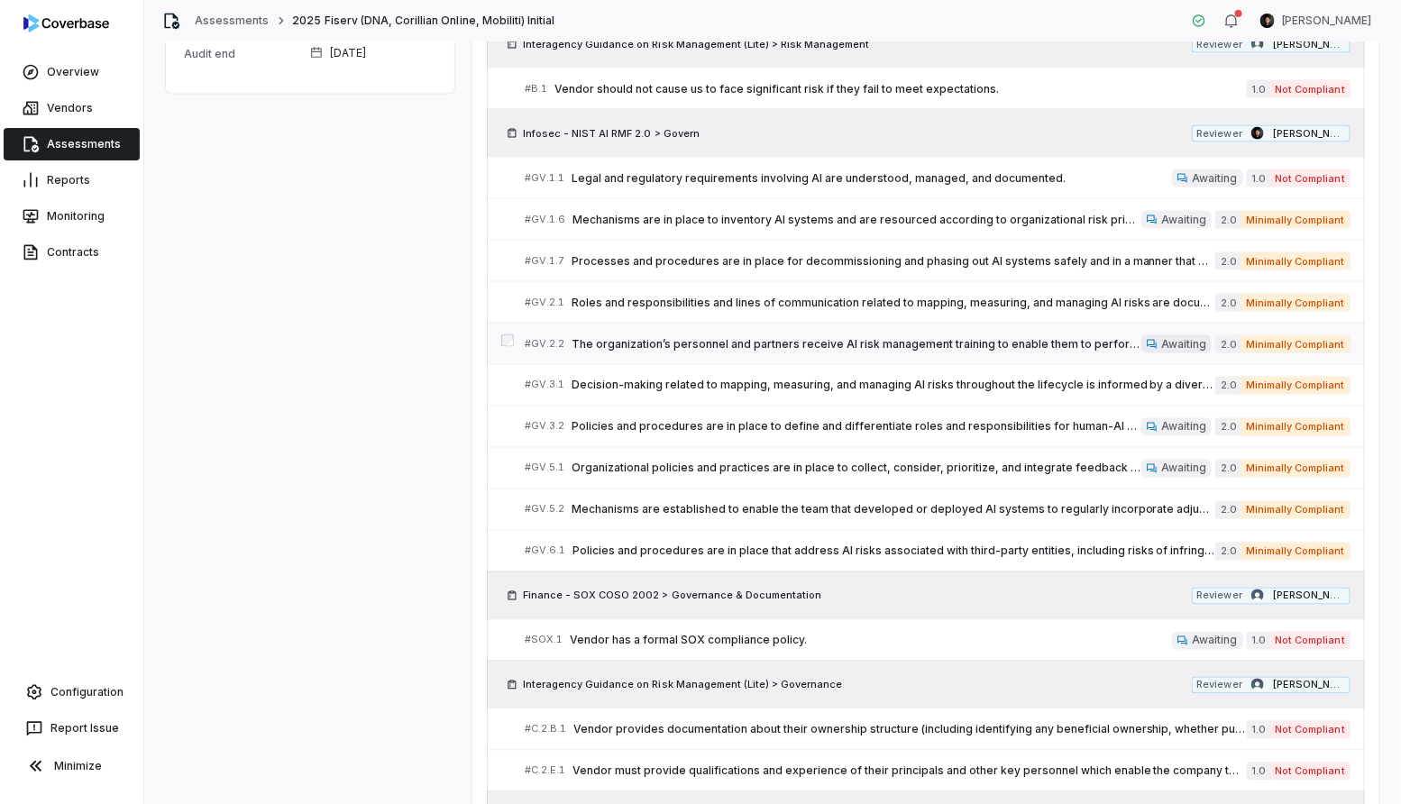
click at [721, 334] on div "# GV.2.2 The organization’s personnel and partners receive AI risk management t…" at bounding box center [833, 343] width 617 height 19
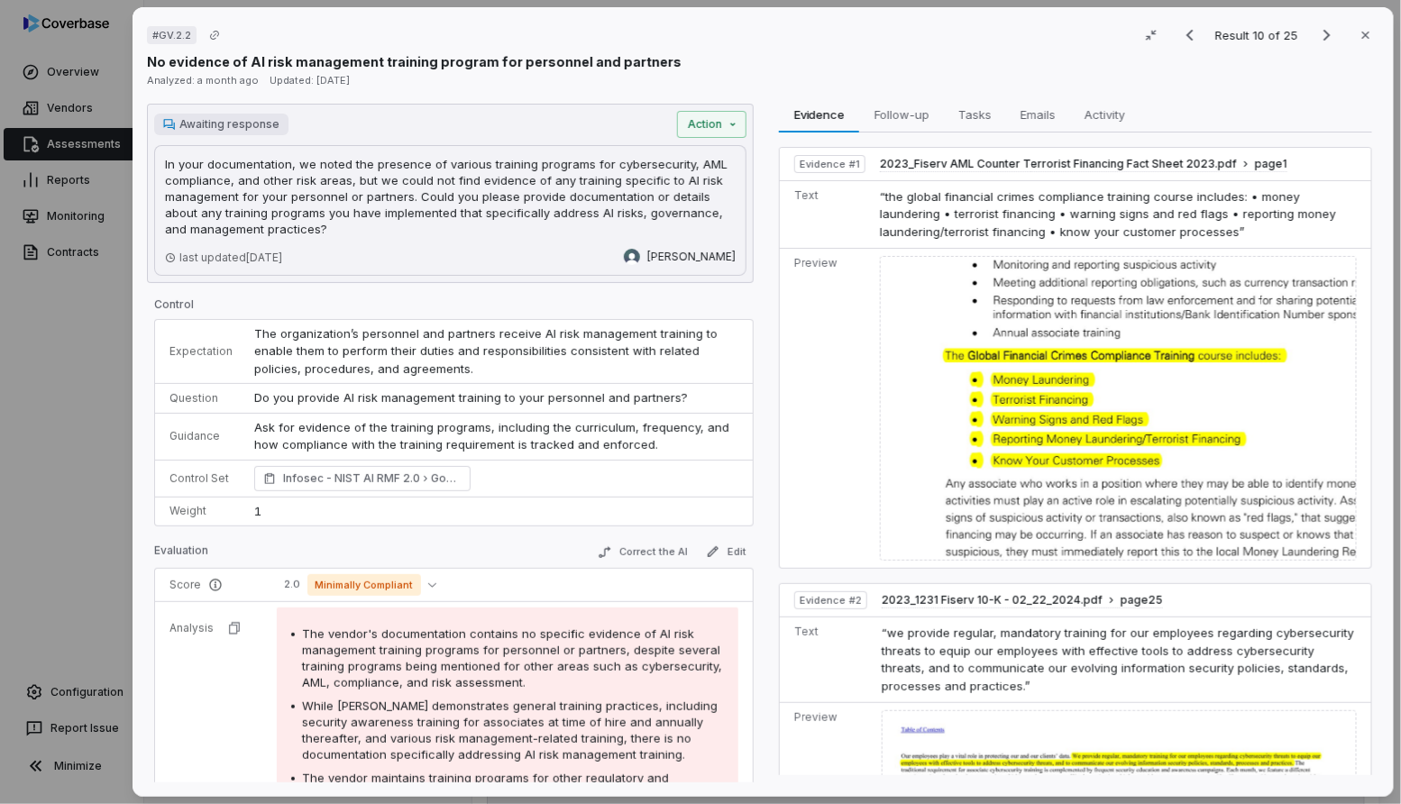
click at [47, 320] on div "# GV.2.2 Result 10 of 25 Close No evidence of AI risk management training progr…" at bounding box center [700, 402] width 1401 height 804
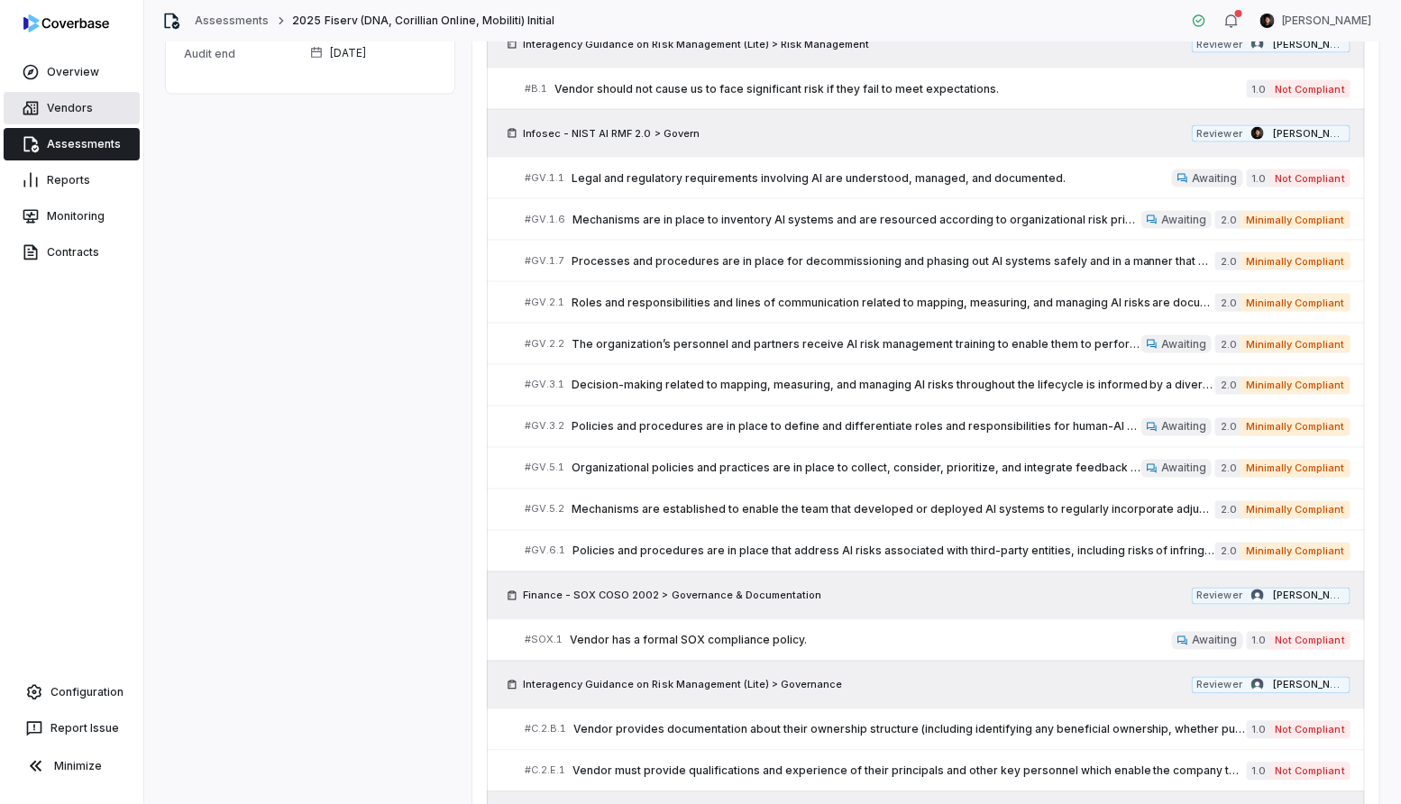
click at [74, 95] on link "Vendors" at bounding box center [72, 108] width 136 height 32
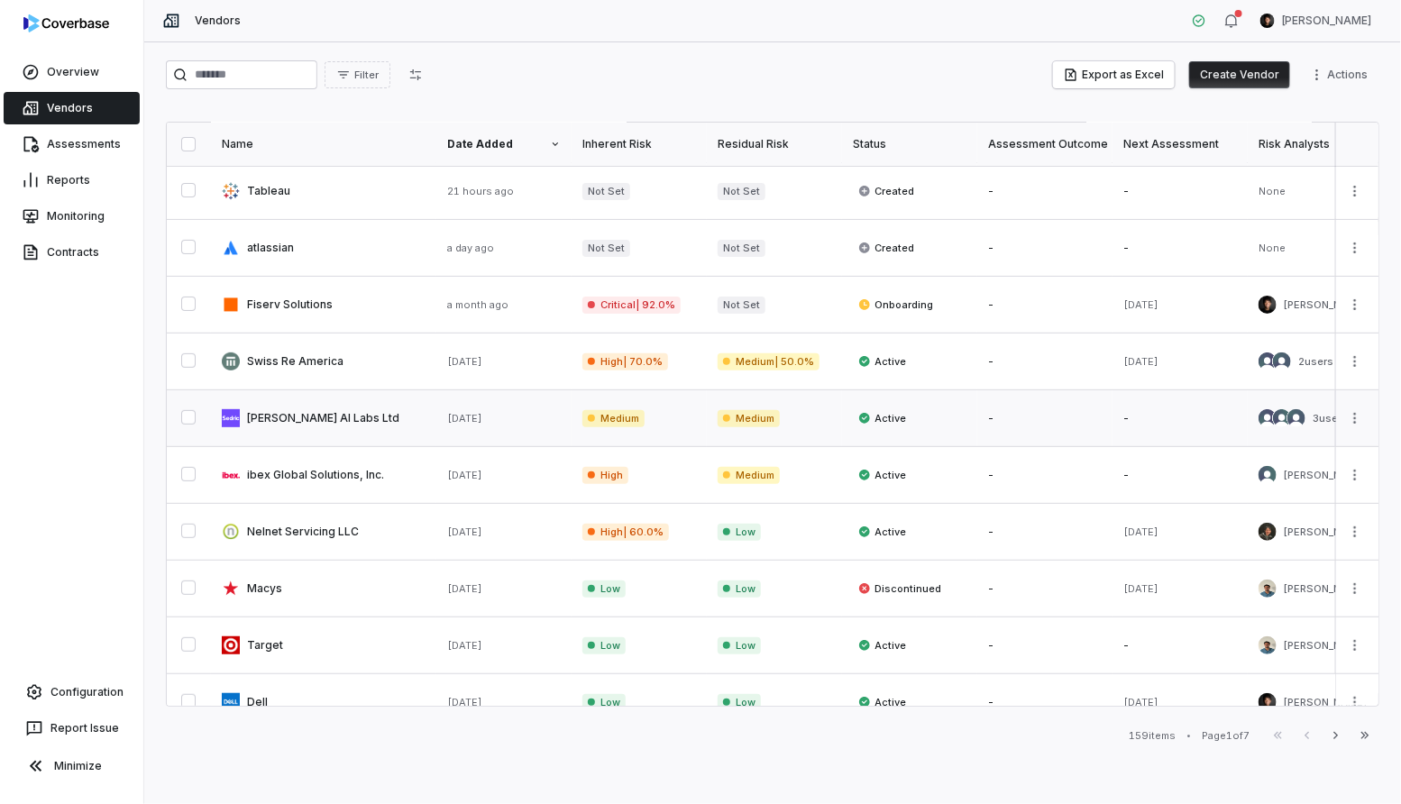
scroll to position [140, 0]
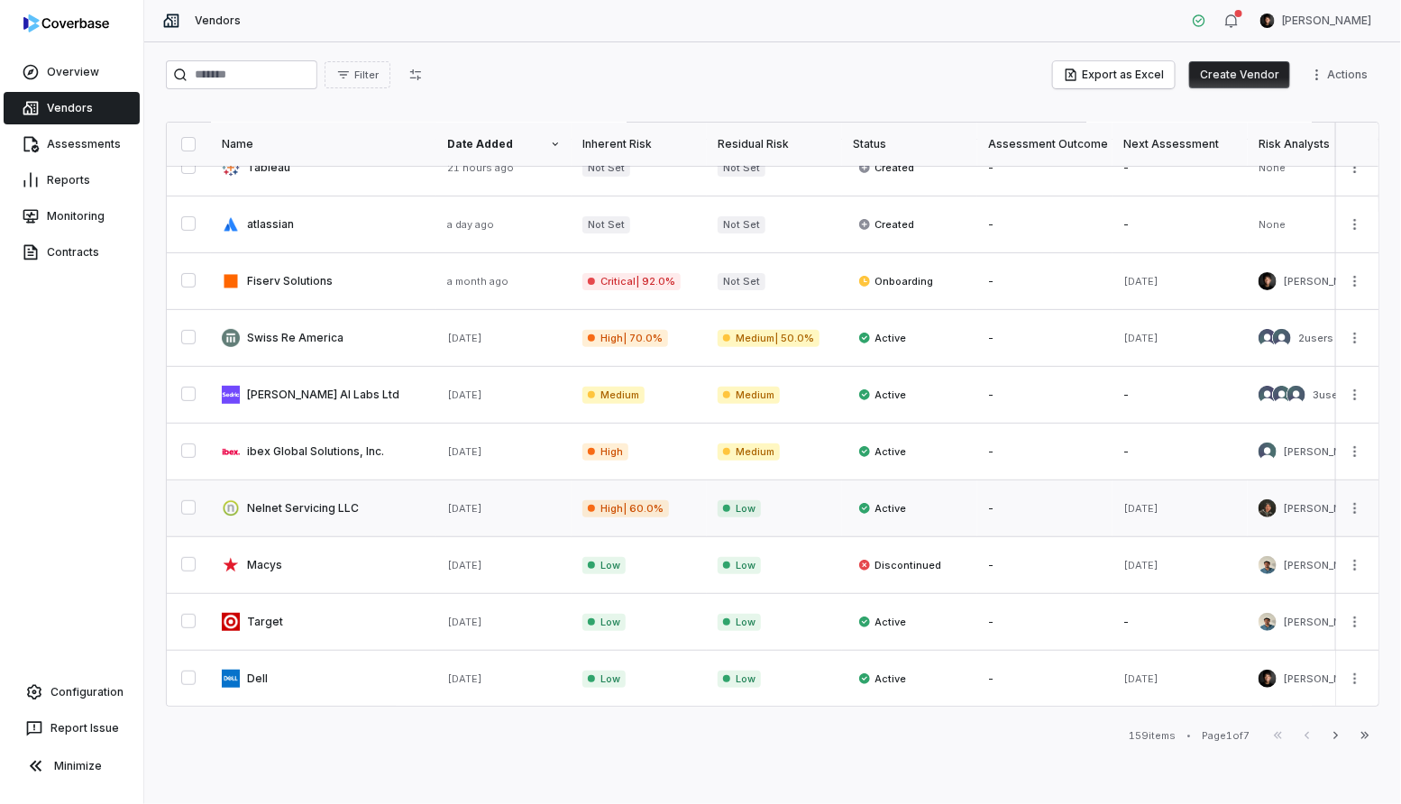
click at [325, 512] on link at bounding box center [323, 508] width 225 height 56
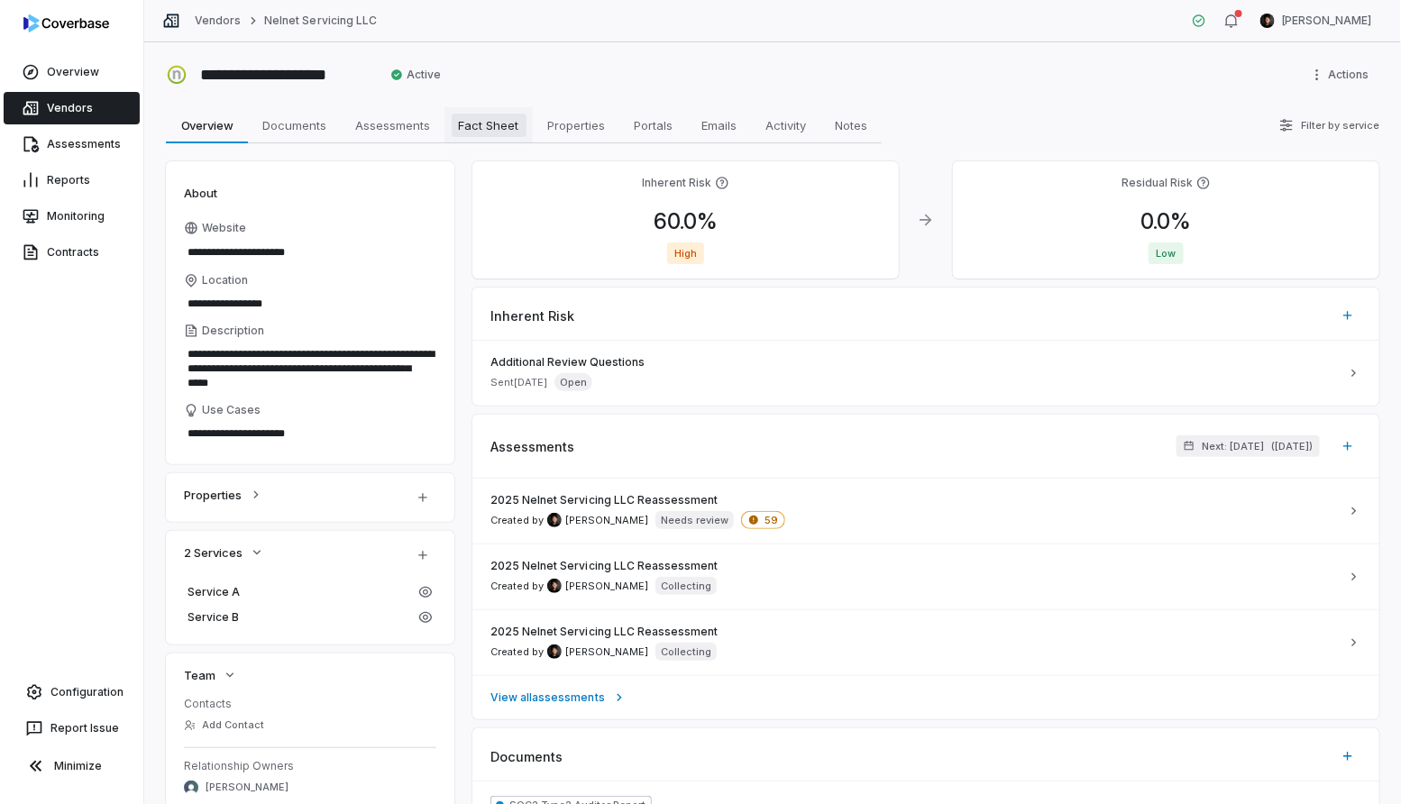
click at [489, 135] on span "Fact Sheet" at bounding box center [489, 125] width 75 height 23
type textarea "*"
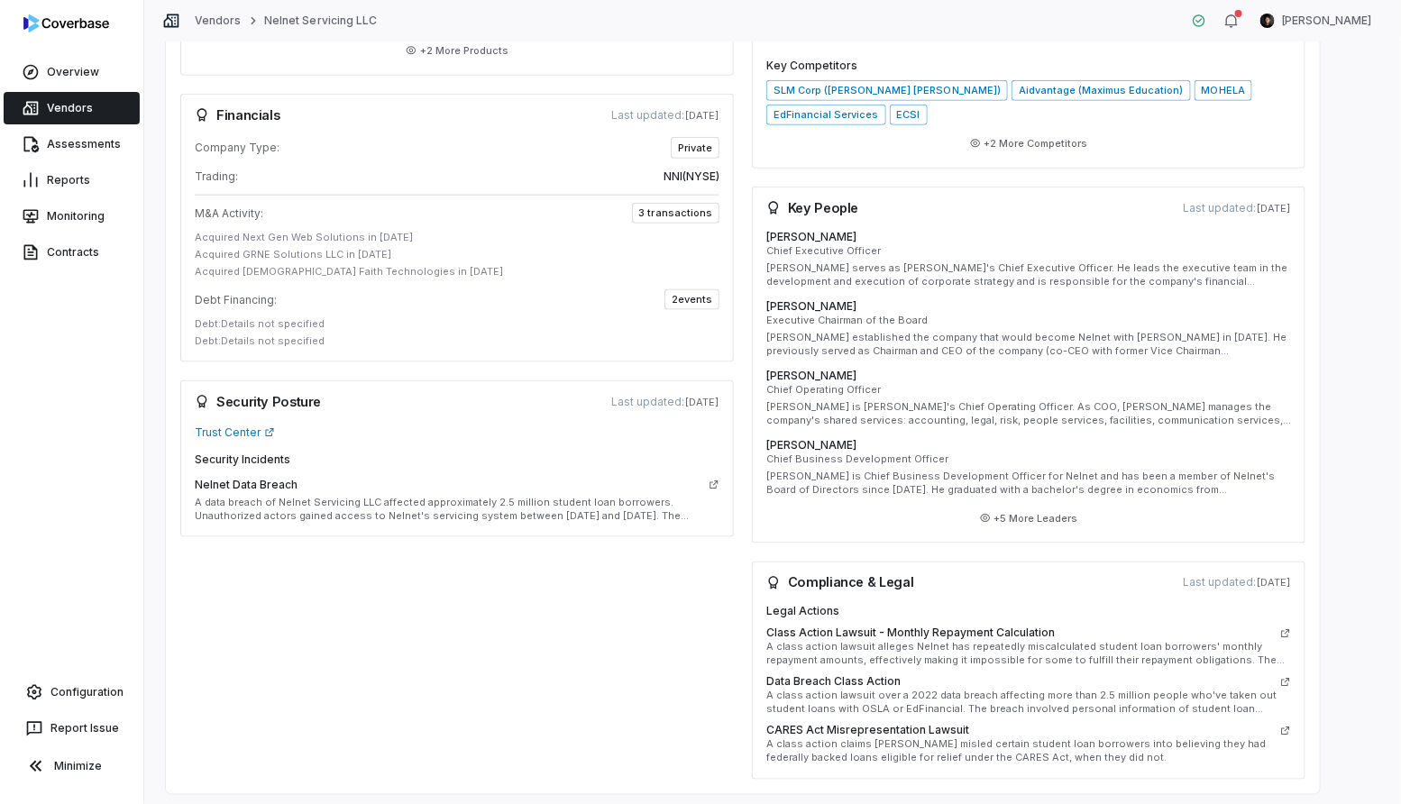
scroll to position [750, 0]
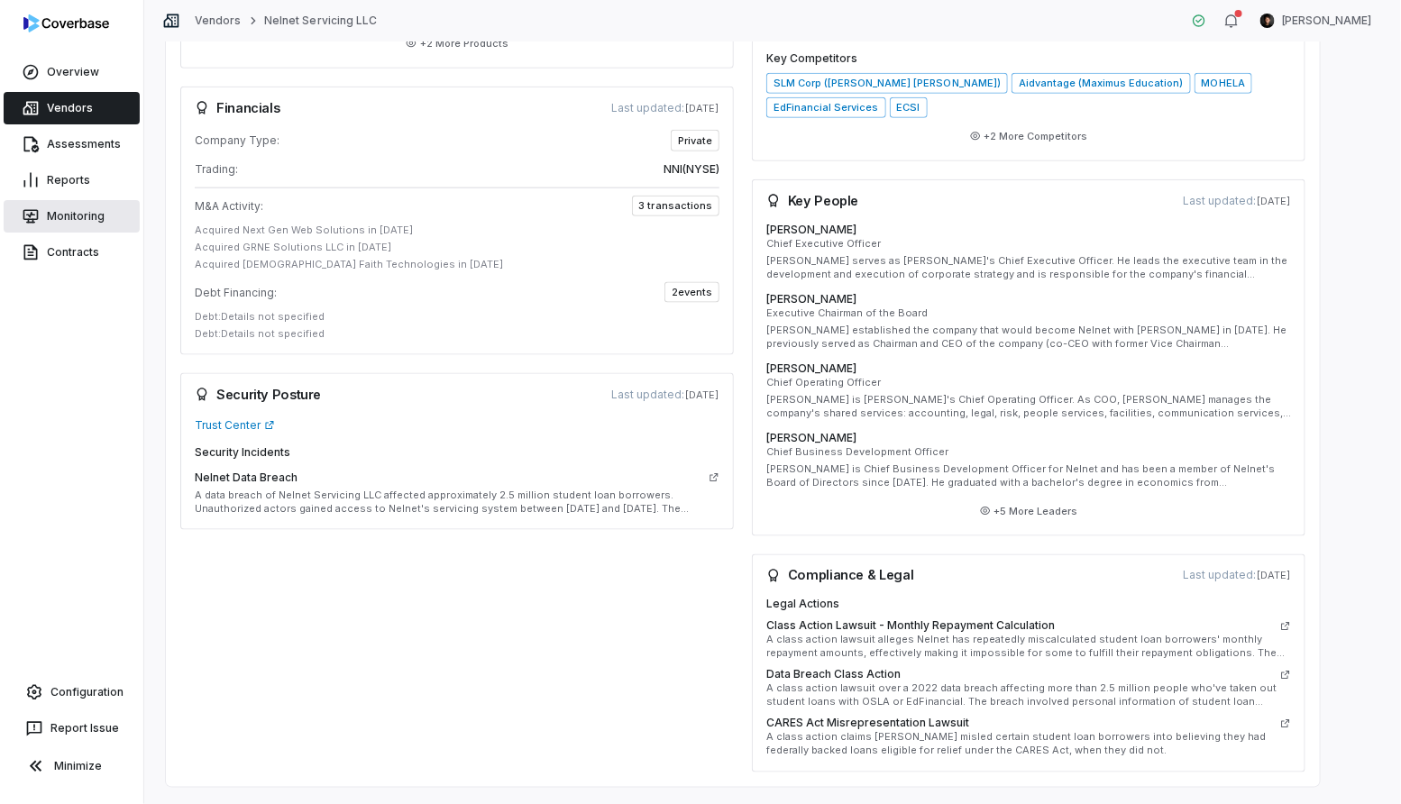
click at [109, 216] on link "Monitoring" at bounding box center [72, 216] width 136 height 32
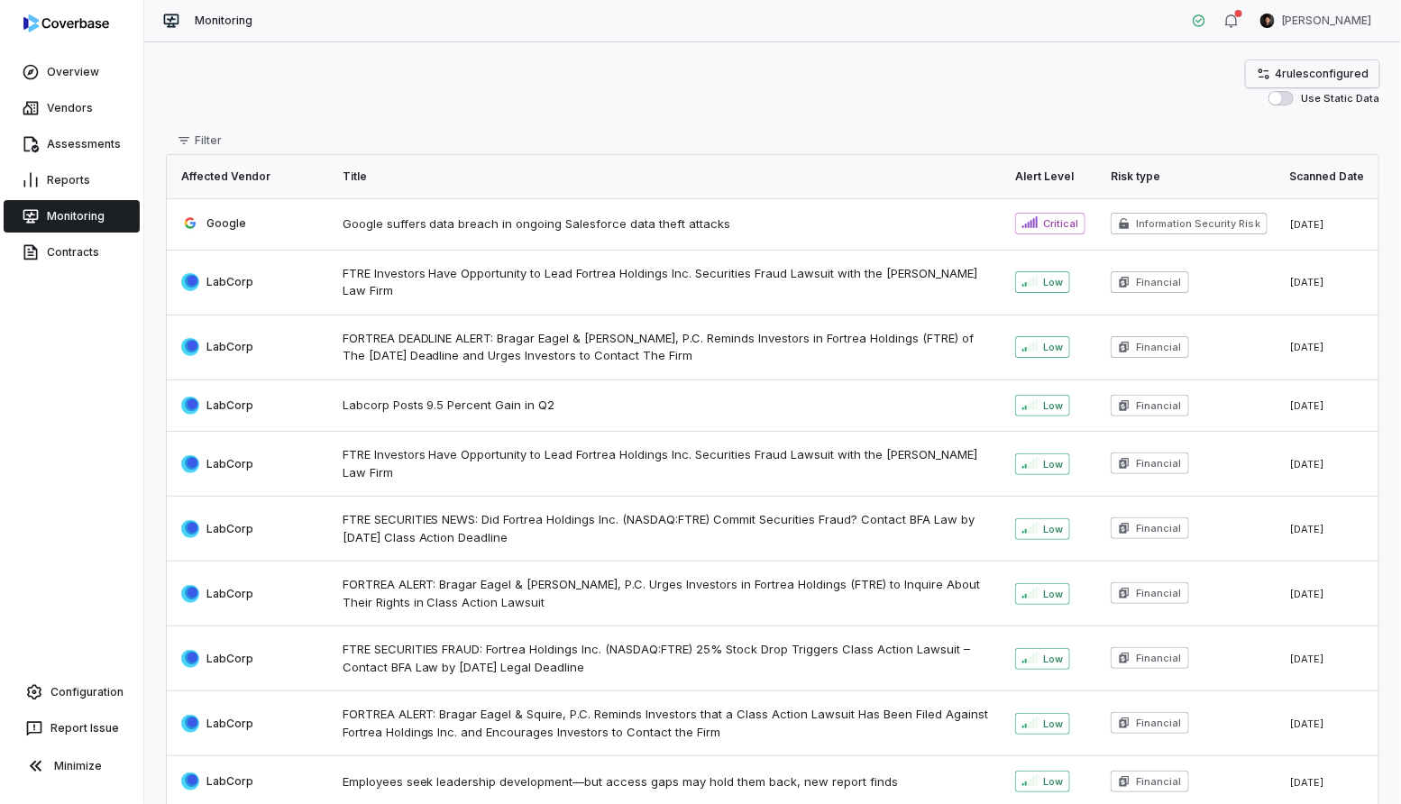
click at [1284, 76] on span "4 rule s configured" at bounding box center [1321, 74] width 94 height 14
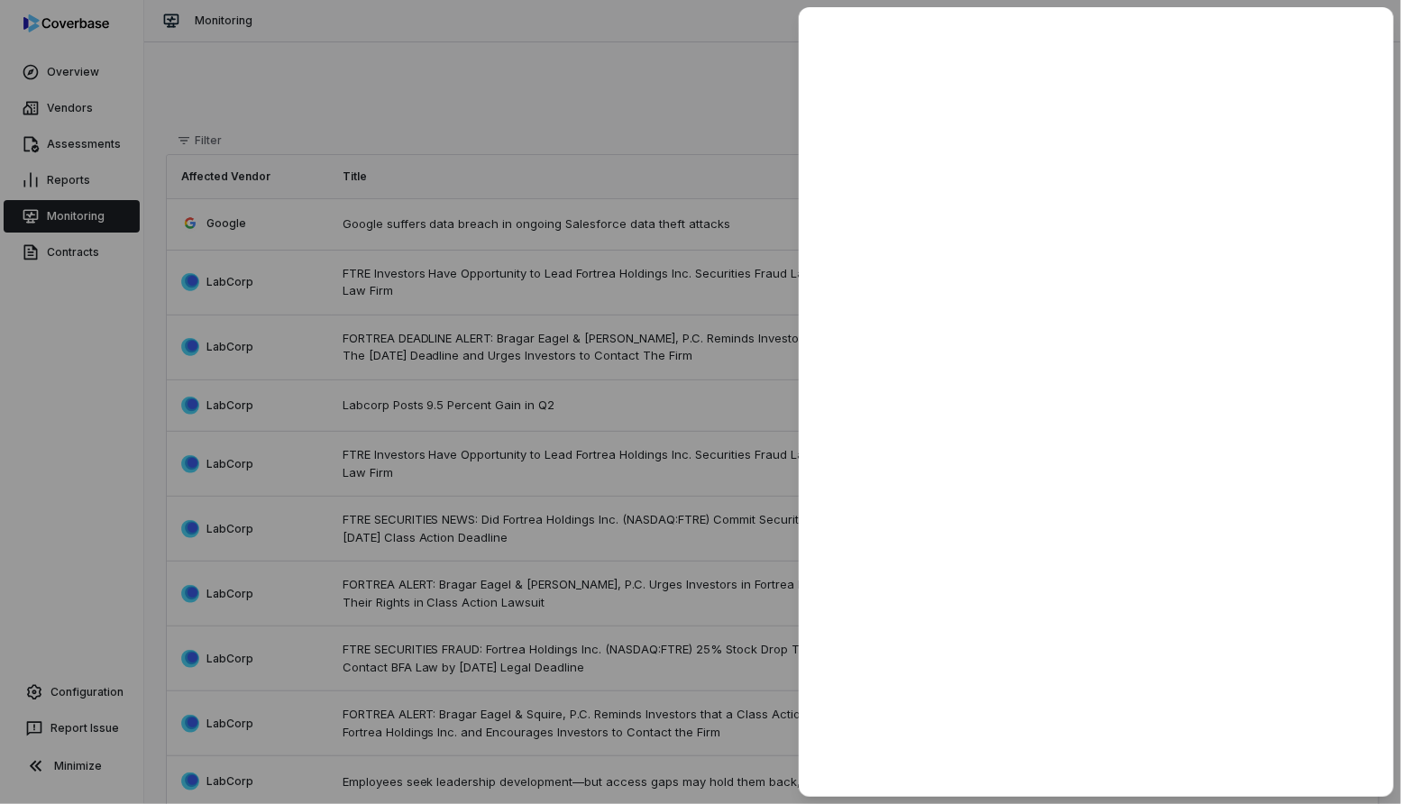
click at [508, 196] on div at bounding box center [700, 402] width 1401 height 804
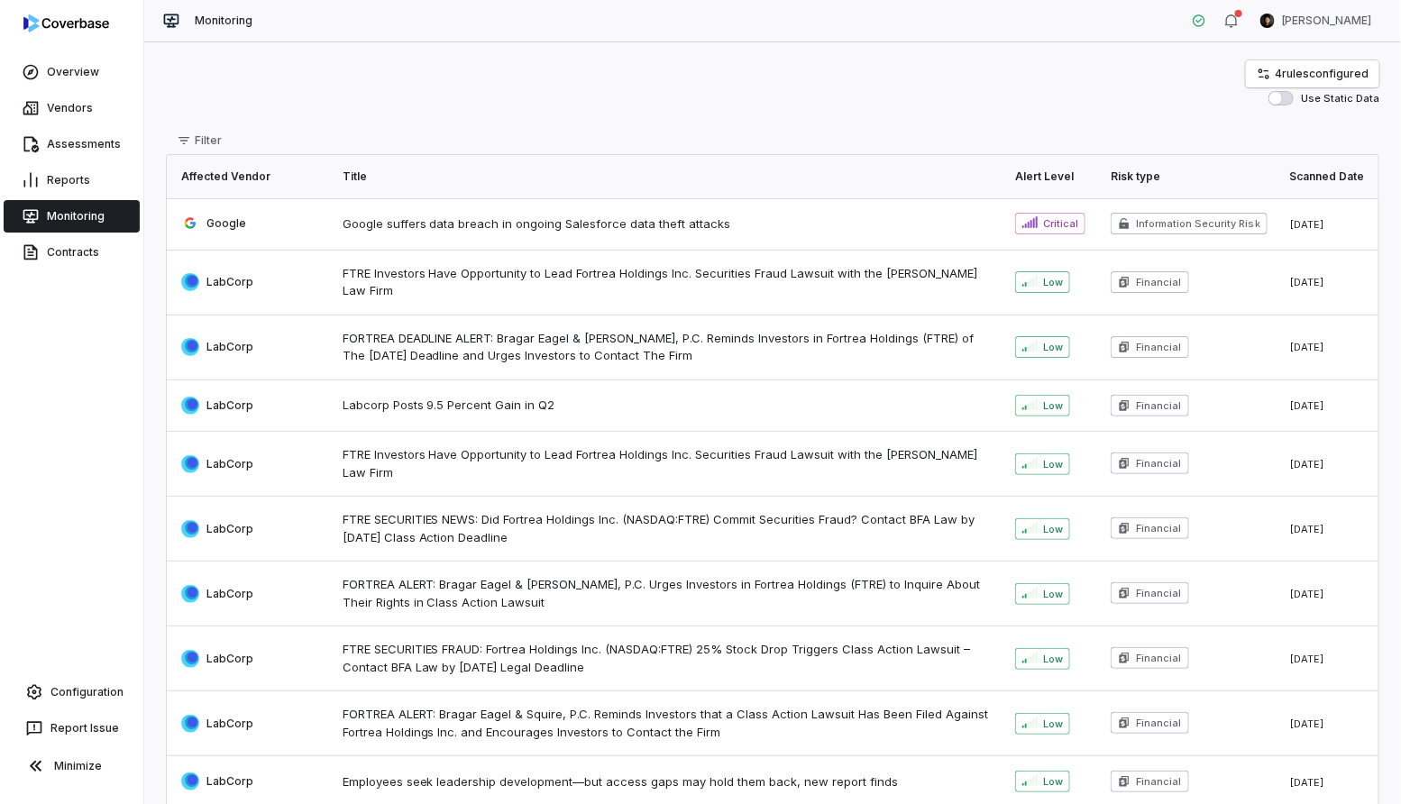
click at [326, 283] on td "LabCorp" at bounding box center [249, 282] width 165 height 65
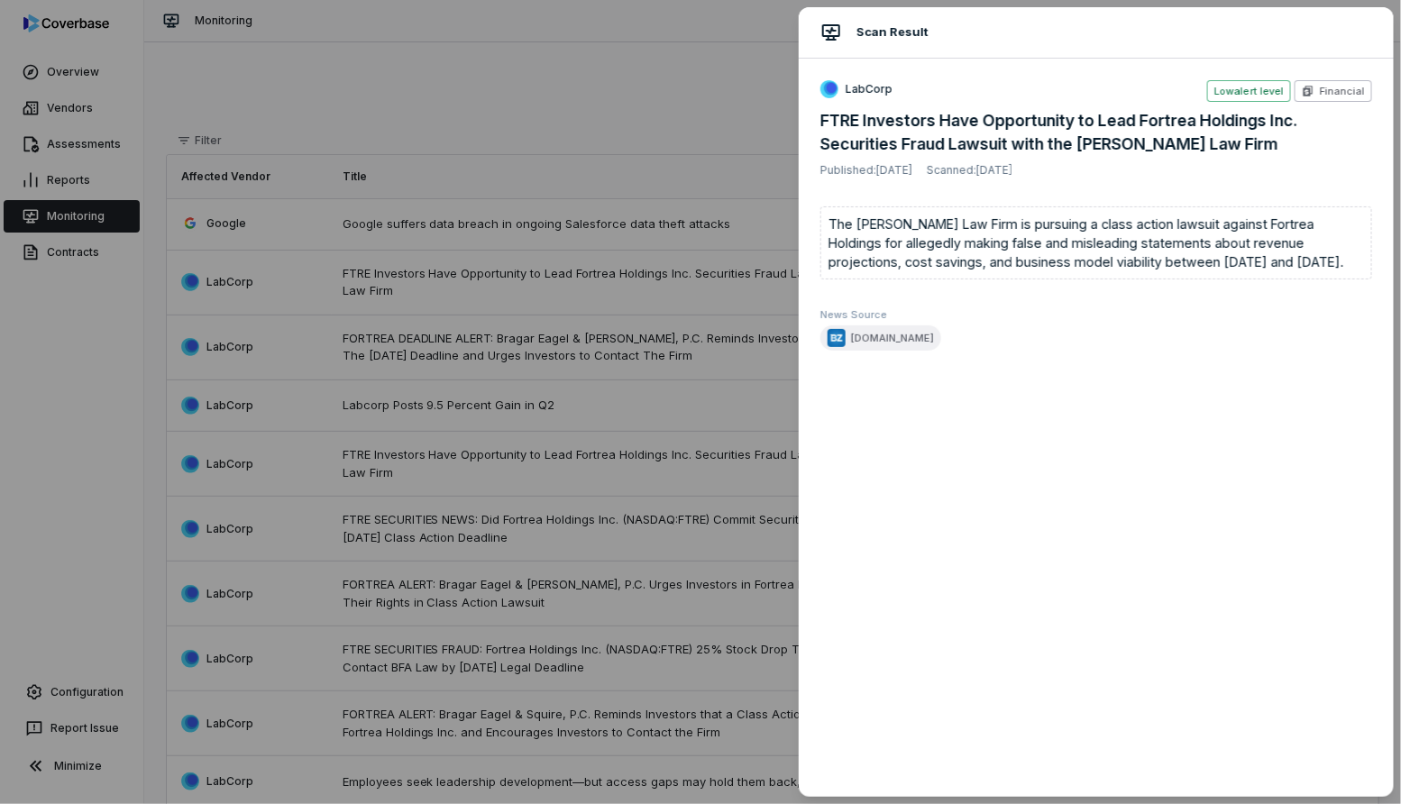
click at [320, 121] on div "Scan Result LabCorp Low alert level Financial FTRE Investors Have Opportunity t…" at bounding box center [700, 402] width 1401 height 804
